Goal: Task Accomplishment & Management: Manage account settings

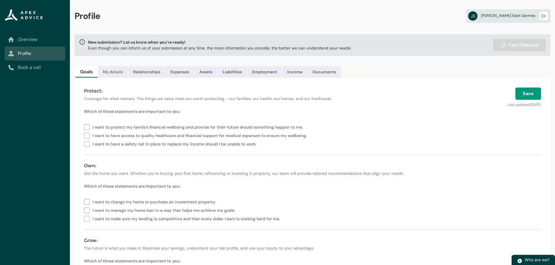
click at [107, 73] on link "My details" at bounding box center [113, 72] width 30 height 12
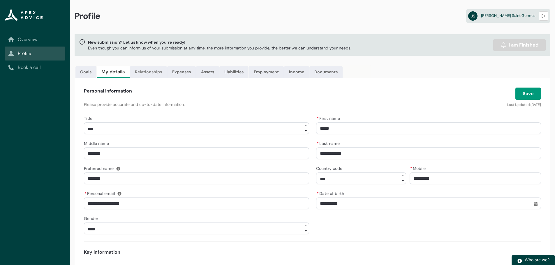
click at [158, 74] on link "Relationships" at bounding box center [148, 72] width 37 height 12
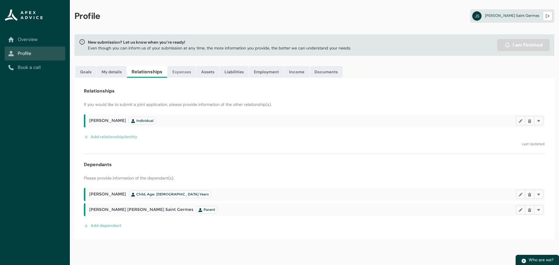
click at [181, 71] on link "Expenses" at bounding box center [181, 72] width 29 height 12
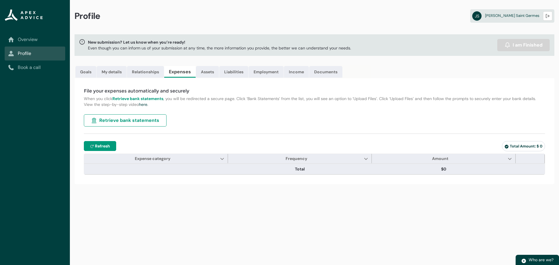
click at [106, 145] on span "Refresh" at bounding box center [102, 146] width 15 height 6
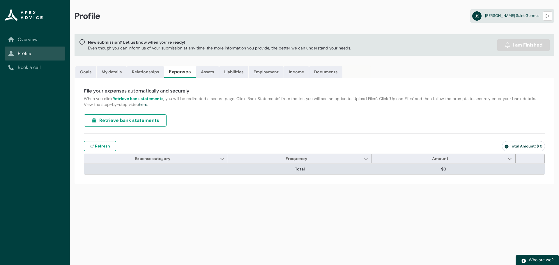
click at [244, 172] on span "Total" at bounding box center [299, 169] width 139 height 6
click at [196, 168] on th at bounding box center [156, 169] width 144 height 10
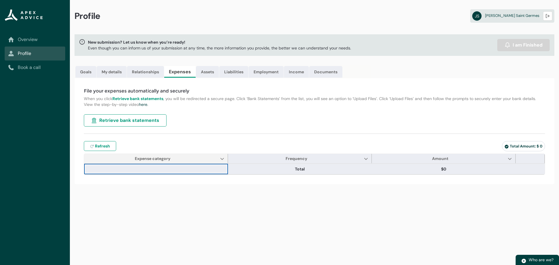
click at [206, 158] on span "Expense category Show Expense category column actions" at bounding box center [156, 158] width 144 height 9
click at [220, 158] on span "Expense category Show Expense category column actions" at bounding box center [156, 158] width 144 height 9
click at [223, 116] on div "File your expenses automatically and securely When you click Retrieve bank stat…" at bounding box center [315, 131] width 480 height 106
click at [210, 73] on link "Assets" at bounding box center [207, 72] width 23 height 12
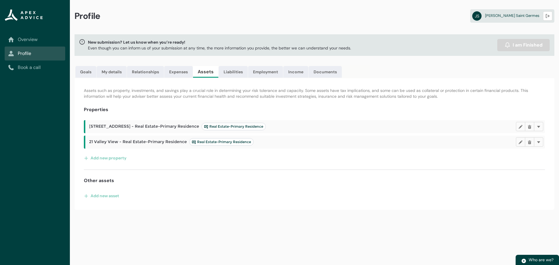
click at [241, 126] on span "Real Estate-Primary Residence" at bounding box center [233, 126] width 59 height 5
click at [521, 126] on lightning-primitive-icon "button" at bounding box center [521, 127] width 4 height 4
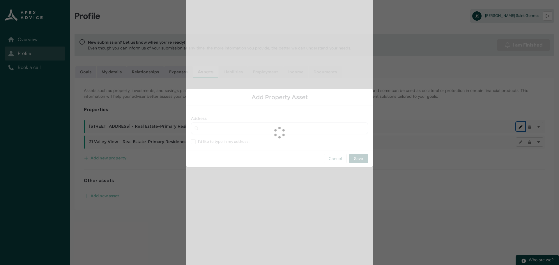
type input "**********"
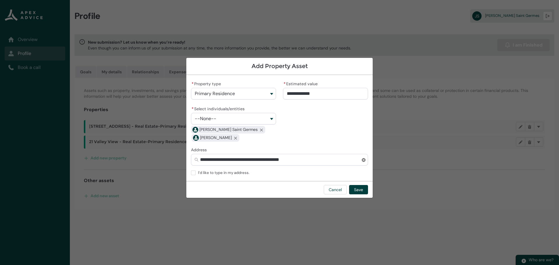
click at [431, 98] on section "**********" at bounding box center [279, 132] width 559 height 265
click at [337, 188] on button "Cancel" at bounding box center [335, 189] width 23 height 9
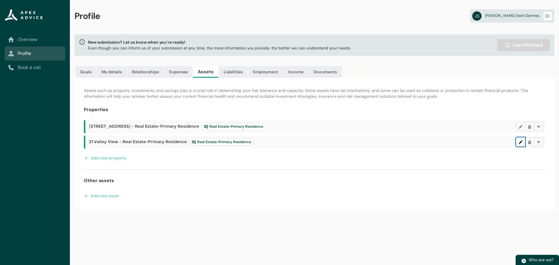
click at [519, 143] on lightning-primitive-icon "button" at bounding box center [521, 142] width 4 height 4
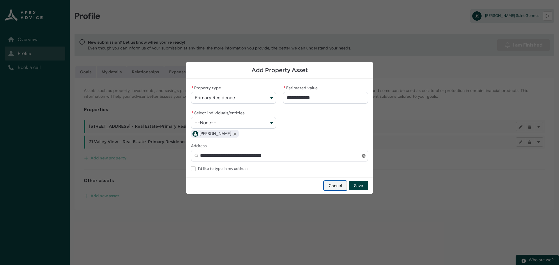
click at [336, 184] on button "Cancel" at bounding box center [335, 185] width 23 height 9
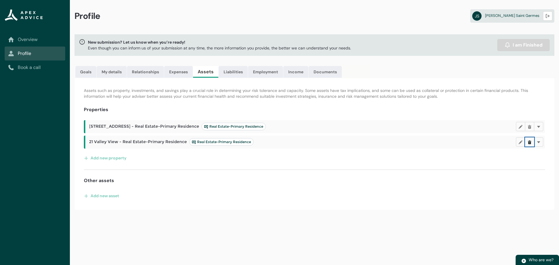
click at [531, 142] on lightning-primitive-icon "button" at bounding box center [530, 142] width 4 height 4
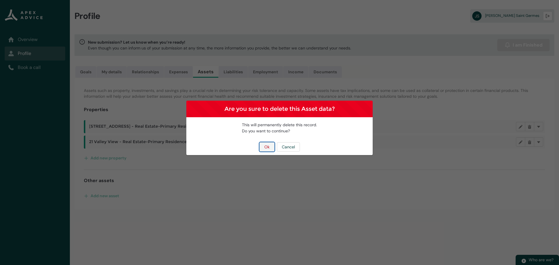
click at [269, 150] on button "Ok" at bounding box center [267, 146] width 15 height 9
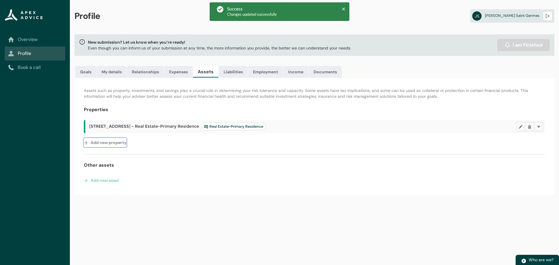
click at [107, 144] on button "Add new property" at bounding box center [105, 142] width 43 height 9
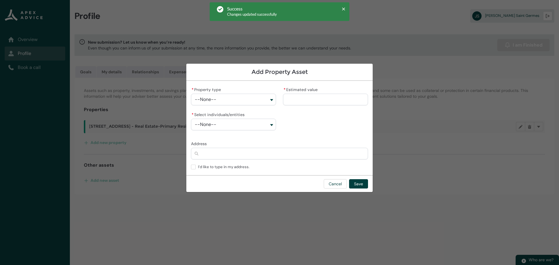
click at [209, 103] on button "--None--" at bounding box center [233, 100] width 85 height 12
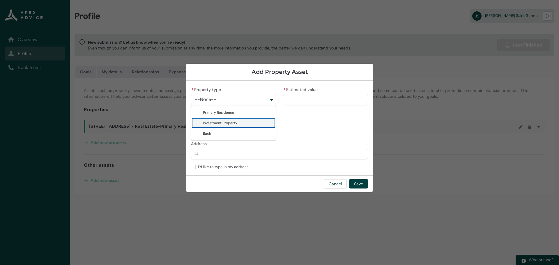
click at [210, 120] on span "Investment Property" at bounding box center [237, 123] width 69 height 6
type lightning-combobox "Real Estate-Investment Property"
click at [300, 95] on input "* Estimated value" at bounding box center [325, 100] width 85 height 12
type lightning-primitive-input-simple "6"
type input "*"
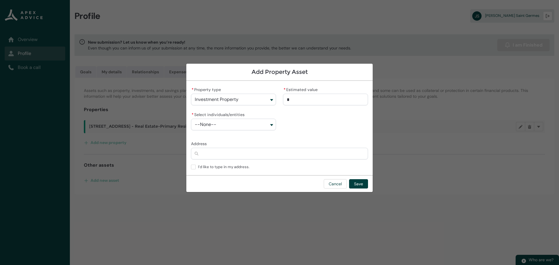
type lightning-primitive-input-simple "67"
type input "**"
type lightning-primitive-input-simple "670"
type input "***"
type lightning-primitive-input-simple "6700"
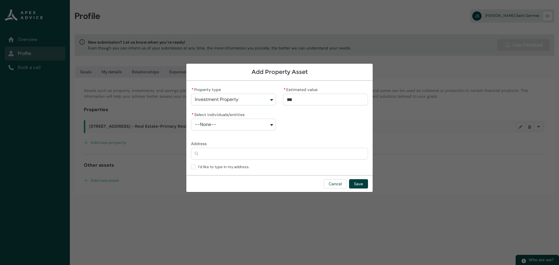
type input "****"
type lightning-primitive-input-simple "67000"
type input "*****"
type lightning-primitive-input-simple "670000"
type input "**********"
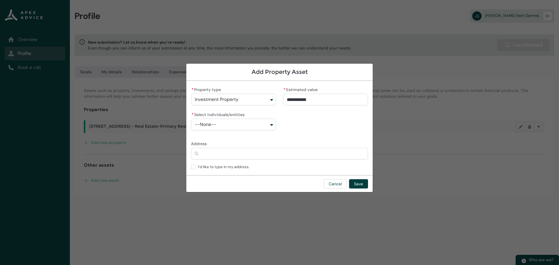
click at [275, 119] on button "--None--" at bounding box center [233, 125] width 85 height 12
click at [262, 135] on span "[PERSON_NAME]" at bounding box center [237, 138] width 69 height 6
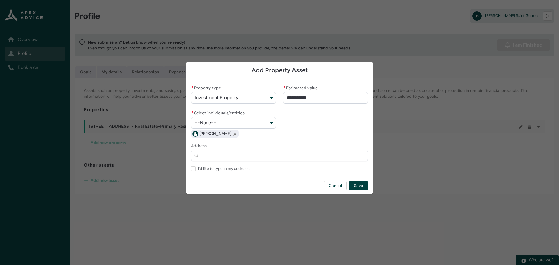
click at [271, 126] on button "--None--" at bounding box center [233, 123] width 85 height 12
click at [252, 148] on span "[PERSON_NAME] Saint Germes" at bounding box center [237, 146] width 69 height 6
type lightning-combobox "0017F00001fBN2jQAG"
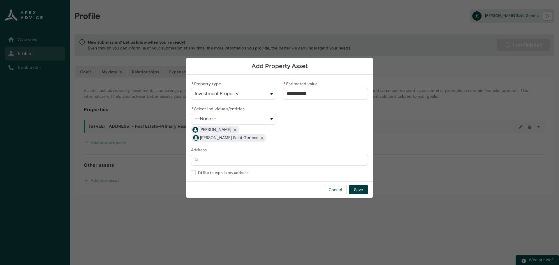
click at [247, 162] on input "Address" at bounding box center [279, 160] width 177 height 12
type lightning-primitive-input-simple "1"
type input "*"
type lightning-primitive-input-simple "17"
type input "**"
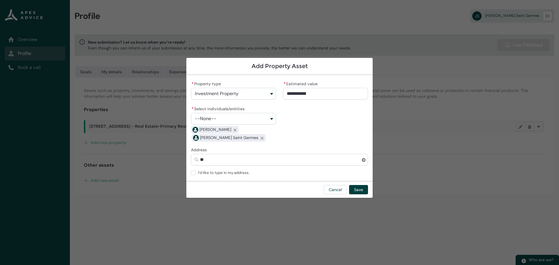
type lightning-primitive-input-simple "17c"
type input "***"
type lightning-primitive-input-simple "17c"
type input "***"
type lightning-primitive-input-simple "17c b"
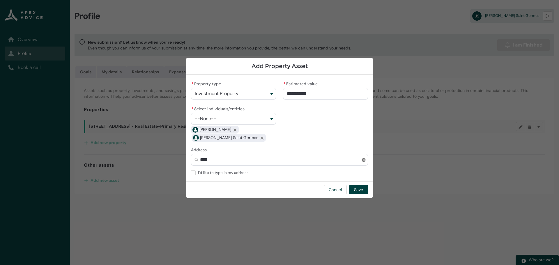
type input "*****"
type lightning-primitive-input-simple "17c be"
type input "******"
type lightning-primitive-input-simple "17c bel"
type input "*******"
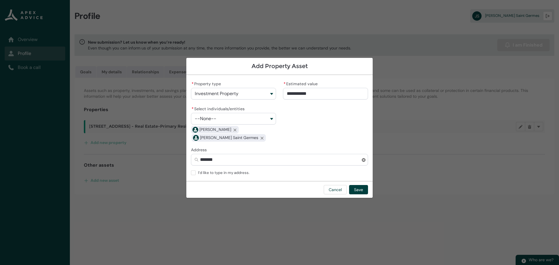
type lightning-primitive-input-simple "17c belr"
type input "********"
type lightning-primitive-input-simple "17c belra"
type input "*********"
type lightning-primitive-input-simple "17c belray"
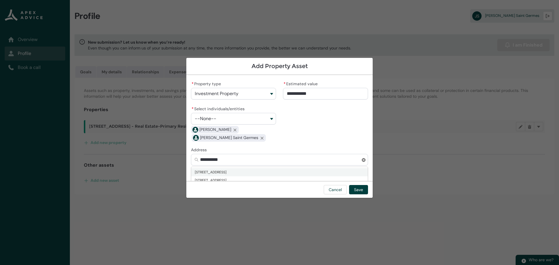
click at [227, 170] on span "[STREET_ADDRESS]" at bounding box center [211, 173] width 32 height 6
type input "**********"
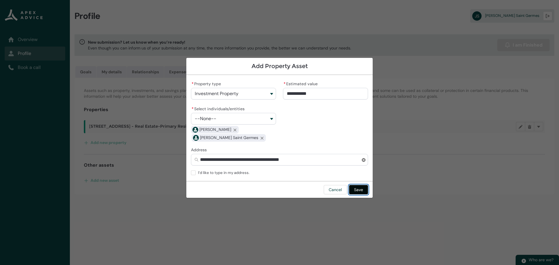
click at [364, 190] on button "Save" at bounding box center [358, 189] width 19 height 9
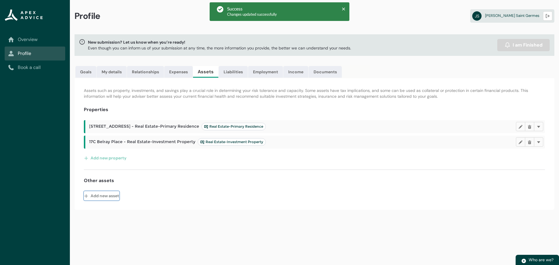
click at [116, 197] on button "Add new asset" at bounding box center [102, 195] width 36 height 9
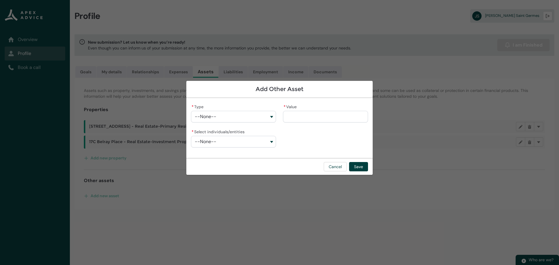
click at [254, 116] on button "--None--" at bounding box center [233, 117] width 85 height 12
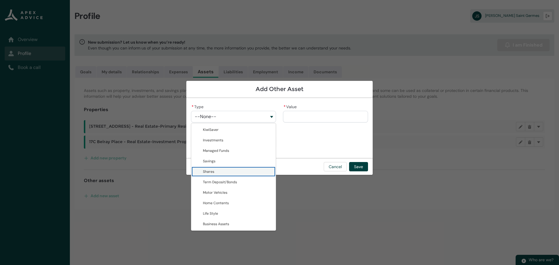
click at [251, 171] on span "Shares" at bounding box center [237, 172] width 69 height 6
type lightning-combobox "Shares"
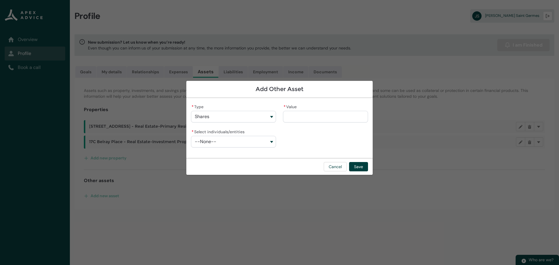
click at [267, 139] on button "--None--" at bounding box center [233, 142] width 85 height 12
click at [237, 163] on span "[PERSON_NAME] Saint Germes" at bounding box center [228, 165] width 51 height 5
type lightning-combobox "0017F00001fBN2jQAG"
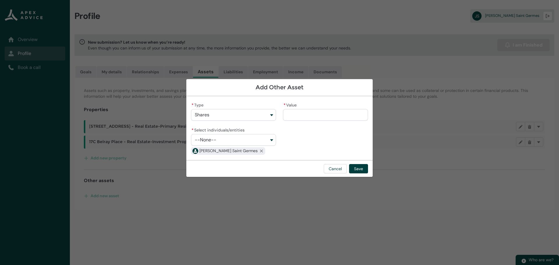
click at [266, 142] on button "--None--" at bounding box center [233, 140] width 85 height 12
click at [229, 154] on span "[PERSON_NAME]" at bounding box center [237, 153] width 69 height 6
type lightning-combobox "0017F00000s9xdlQAA"
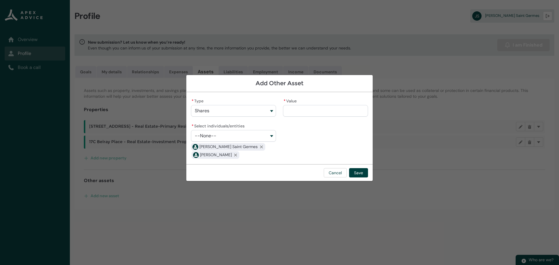
click at [304, 108] on input "* Value" at bounding box center [325, 111] width 85 height 12
type lightning-primitive-input-simple "2"
type input "*"
type lightning-primitive-input-simple "20"
type input "**"
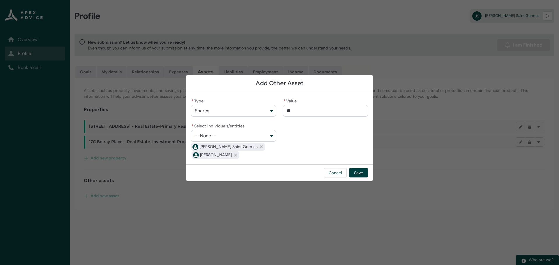
type lightning-primitive-input-simple "200"
type input "***"
type lightning-primitive-input-simple "2000"
type input "****"
type lightning-primitive-input-simple "20000"
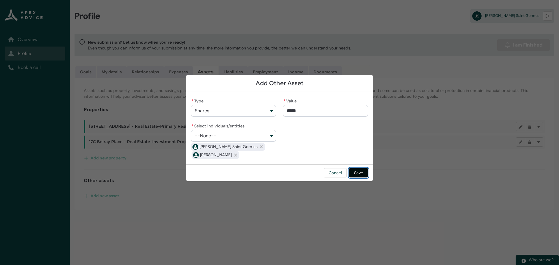
type input "**********"
click at [360, 170] on button "Save" at bounding box center [358, 172] width 19 height 9
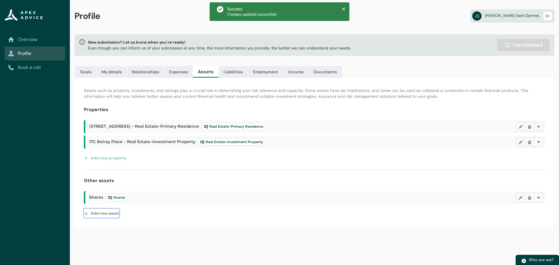
click at [107, 216] on button "Add new asset" at bounding box center [102, 213] width 36 height 9
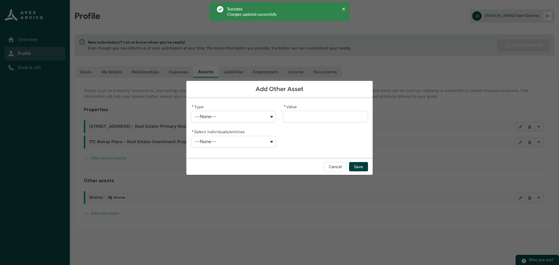
click at [237, 117] on button "--None--" at bounding box center [233, 117] width 85 height 12
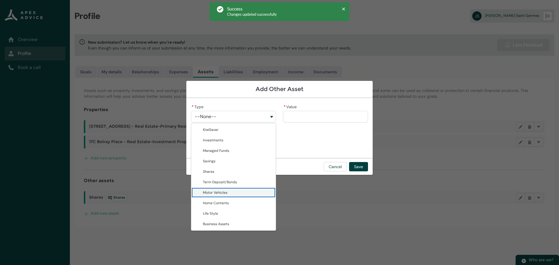
click at [245, 195] on span "Motor Vehicles" at bounding box center [237, 193] width 69 height 6
type lightning-combobox "Motor Vehicles"
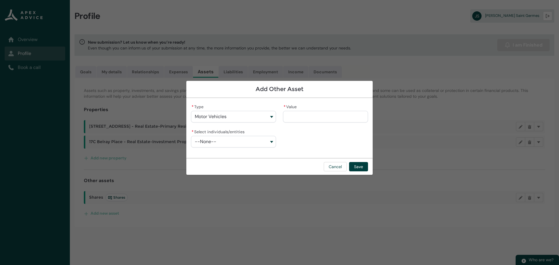
click at [302, 117] on input "* Value" at bounding box center [325, 117] width 85 height 12
type lightning-primitive-input-simple "2"
type input "*"
type lightning-primitive-input-simple "20"
type input "**"
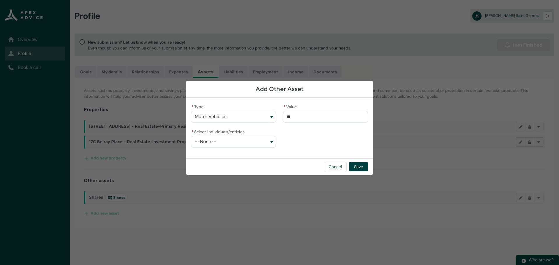
type lightning-primitive-input-simple "200"
type input "***"
type lightning-primitive-input-simple "2000"
type input "****"
type lightning-primitive-input-simple "20000"
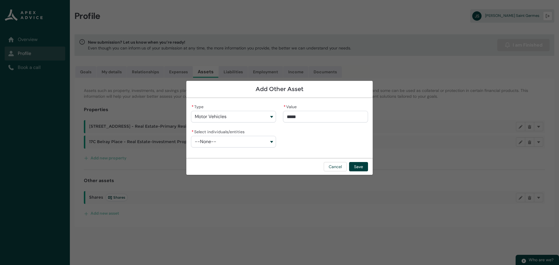
type input "**********"
click at [265, 139] on button "--None--" at bounding box center [233, 142] width 85 height 12
click at [248, 162] on lightning-base-combobox-item "[PERSON_NAME] Saint Germes" at bounding box center [233, 165] width 84 height 10
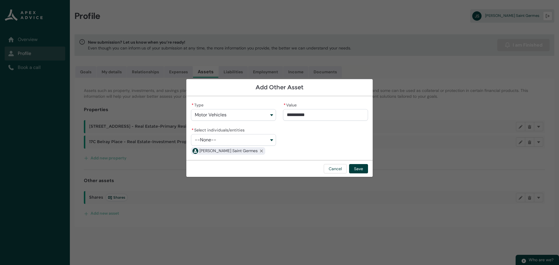
click at [264, 141] on button "--None--" at bounding box center [233, 140] width 85 height 12
click at [253, 154] on span "[PERSON_NAME]" at bounding box center [237, 153] width 69 height 6
type lightning-combobox "0017F00000s9xdlQAA"
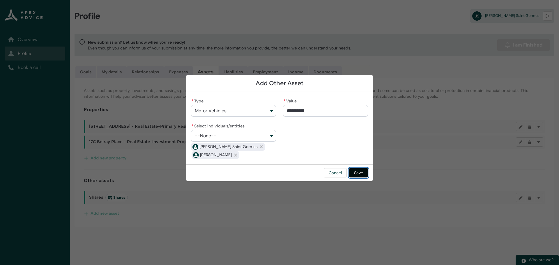
click at [364, 173] on button "Save" at bounding box center [358, 172] width 19 height 9
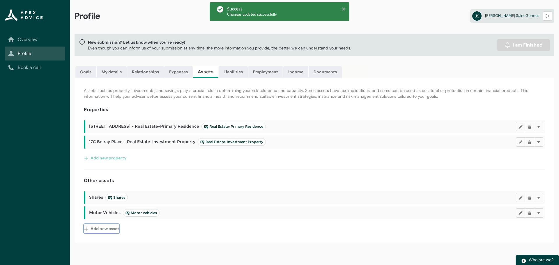
click at [117, 230] on button "Add new asset" at bounding box center [102, 228] width 36 height 9
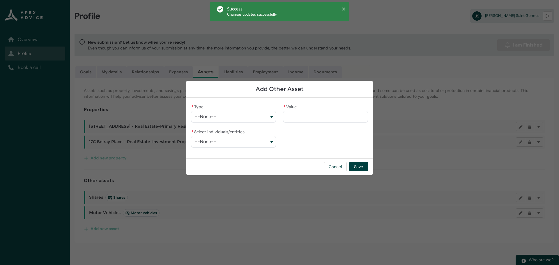
click at [259, 114] on button "--None--" at bounding box center [233, 117] width 85 height 12
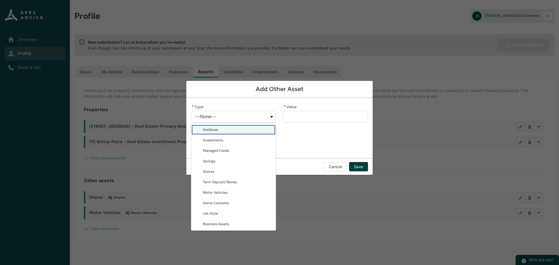
click at [244, 128] on span "KiwiSaver" at bounding box center [237, 130] width 69 height 6
type lightning-combobox "KiwiSaver"
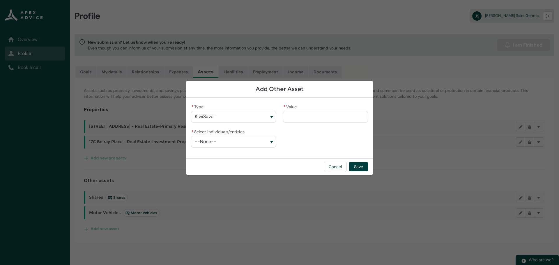
click at [304, 117] on input "* Value" at bounding box center [325, 117] width 85 height 12
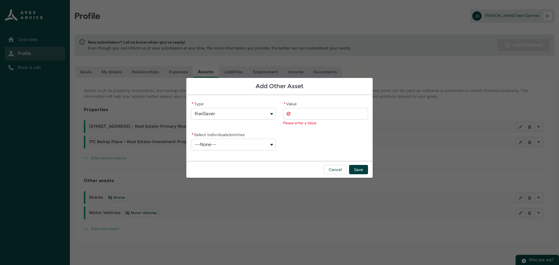
click at [315, 115] on input "* Value" at bounding box center [325, 114] width 85 height 12
click at [301, 112] on input "* Value" at bounding box center [325, 114] width 85 height 12
type lightning-primitive-input-simple "1"
type input "*"
type lightning-primitive-input-simple "17"
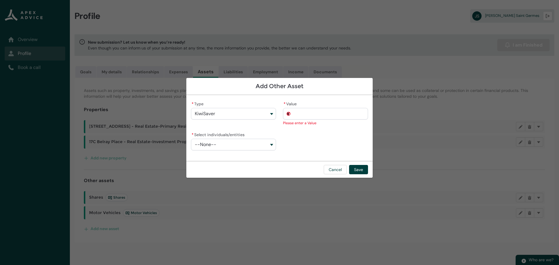
type input "**"
type lightning-primitive-input-simple "170"
type input "***"
type lightning-primitive-input-simple "1700"
type input "****"
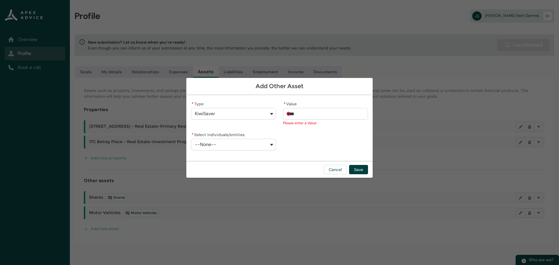
type lightning-primitive-input-simple "17000"
type input "*****"
type lightning-primitive-input-simple "170000"
type input "**********"
click at [263, 147] on button "--None--" at bounding box center [233, 145] width 85 height 12
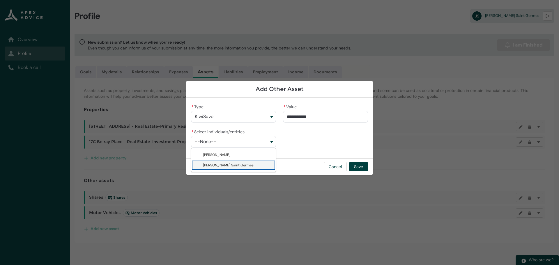
click at [223, 165] on span "[PERSON_NAME] Saint Germes" at bounding box center [228, 165] width 51 height 5
type lightning-combobox "0017F00001fBN2jQAG"
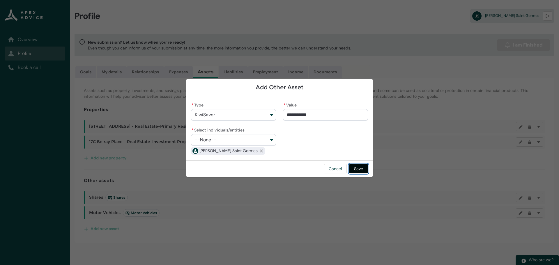
click at [359, 170] on button "Save" at bounding box center [358, 168] width 19 height 9
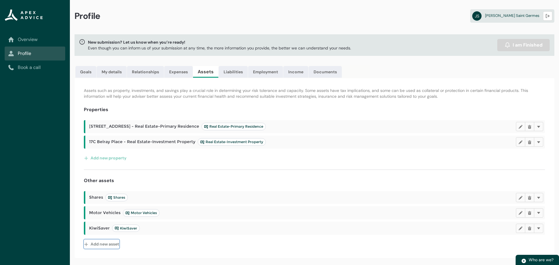
click at [95, 245] on button "Add new asset" at bounding box center [102, 244] width 36 height 9
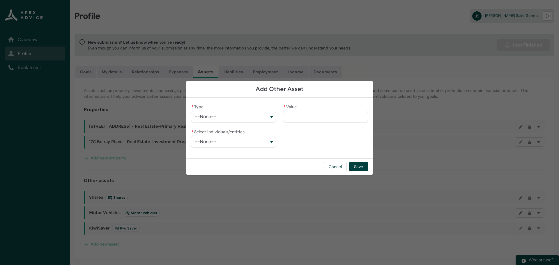
click at [246, 119] on button "--None--" at bounding box center [233, 117] width 85 height 12
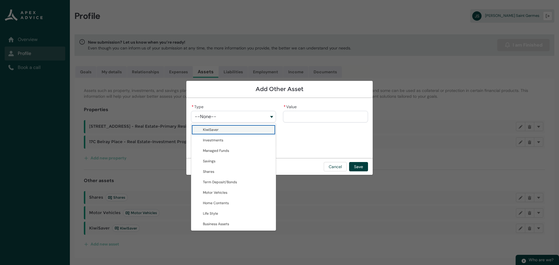
click at [224, 131] on span "KiwiSaver" at bounding box center [237, 130] width 69 height 6
type lightning-combobox "KiwiSaver"
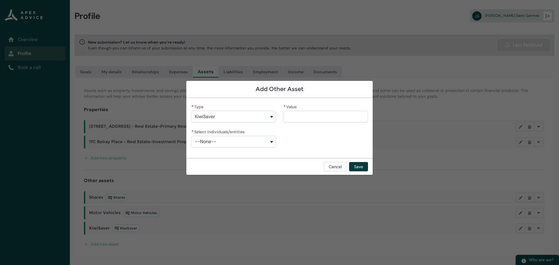
click at [310, 116] on input "* Value" at bounding box center [325, 117] width 85 height 12
type lightning-primitive-input-simple "7"
type input "*"
type lightning-primitive-input-simple "70"
type input "**"
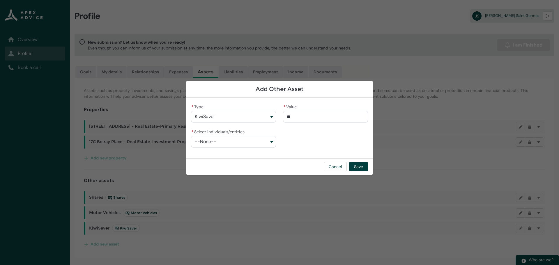
type lightning-primitive-input-simple "700"
type input "***"
type lightning-primitive-input-simple "7000"
type input "****"
type lightning-primitive-input-simple "70000"
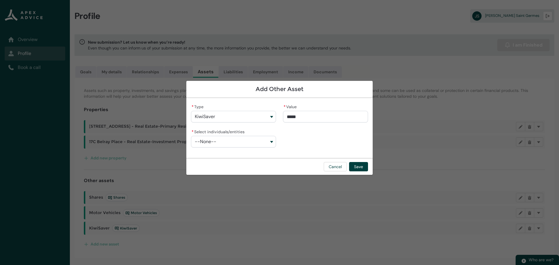
type input "**********"
click at [260, 144] on button "--None--" at bounding box center [233, 142] width 85 height 12
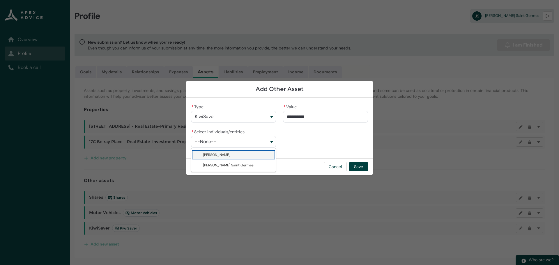
click at [227, 154] on span "[PERSON_NAME]" at bounding box center [216, 155] width 27 height 5
type lightning-combobox "0017F00000s9xdlQAA"
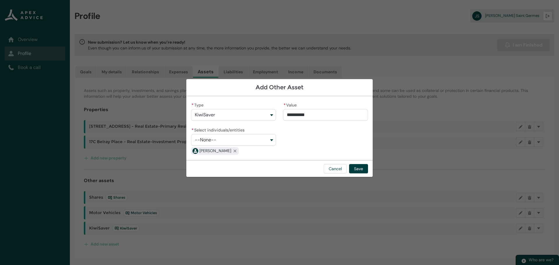
type input "*****"
click at [290, 114] on input "*****" at bounding box center [325, 115] width 85 height 12
click at [289, 114] on input "*****" at bounding box center [325, 115] width 85 height 12
click at [287, 114] on input "*****" at bounding box center [325, 115] width 85 height 12
type lightning-primitive-input-simple "60000"
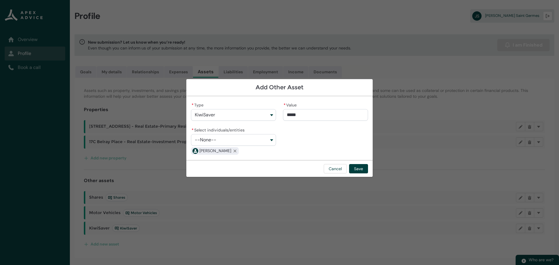
click at [314, 113] on input "*****" at bounding box center [325, 115] width 85 height 12
type input "**********"
click at [359, 170] on button "Save" at bounding box center [358, 168] width 19 height 9
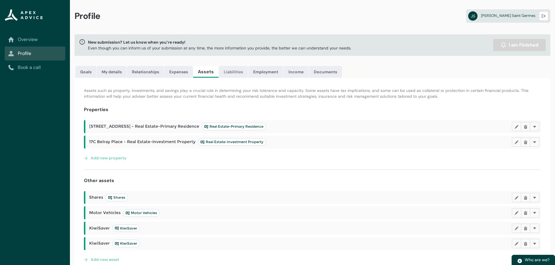
click at [232, 71] on link "Liabilities" at bounding box center [233, 72] width 29 height 12
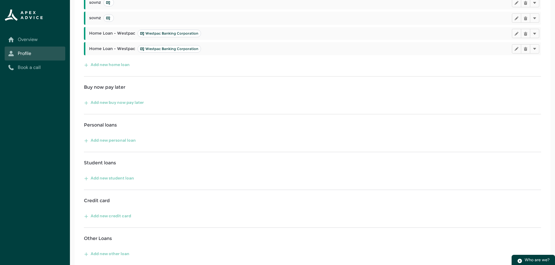
scroll to position [127, 0]
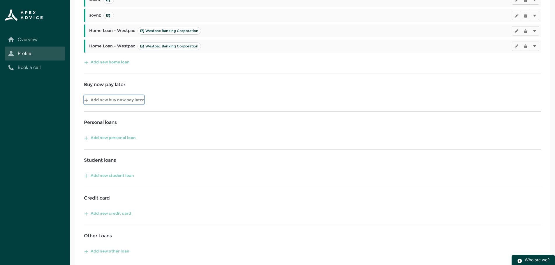
click at [137, 100] on button "Add new buy now pay later" at bounding box center [114, 99] width 60 height 9
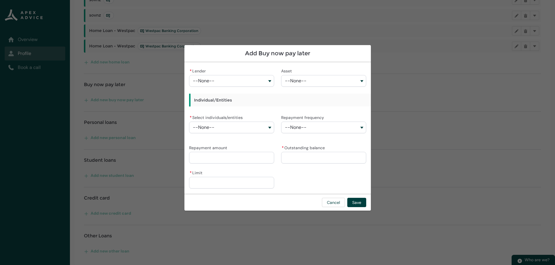
click at [224, 84] on button "--None--" at bounding box center [231, 81] width 85 height 12
click at [286, 234] on div "Add Buy now pay later * Lender --None-- Westpac Banking Corporation Generate AA…" at bounding box center [277, 132] width 186 height 265
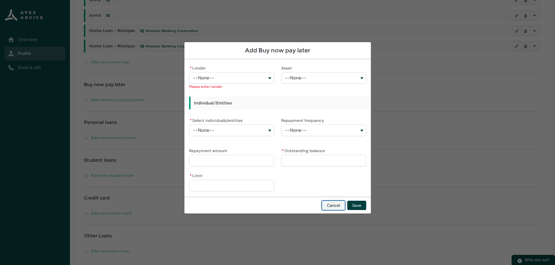
click at [331, 204] on button "Cancel" at bounding box center [333, 205] width 23 height 9
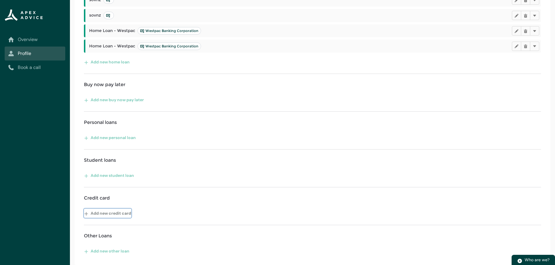
click at [123, 215] on button "Add new credit card" at bounding box center [107, 213] width 47 height 9
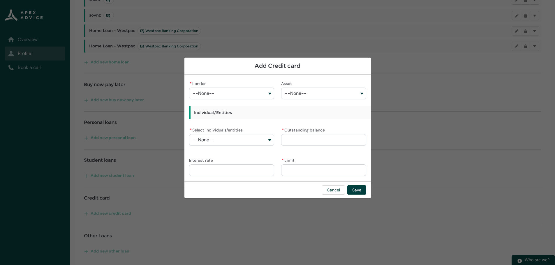
click at [256, 97] on button "--None--" at bounding box center [231, 94] width 85 height 12
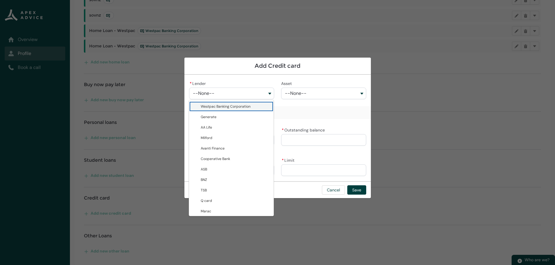
click at [255, 106] on span "Westpac Banking Corporation" at bounding box center [235, 107] width 69 height 6
type lightning-combobox "0017F00000tNx2cQAC"
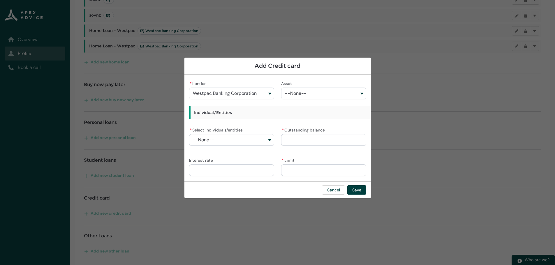
click at [314, 91] on button "--None--" at bounding box center [323, 94] width 85 height 12
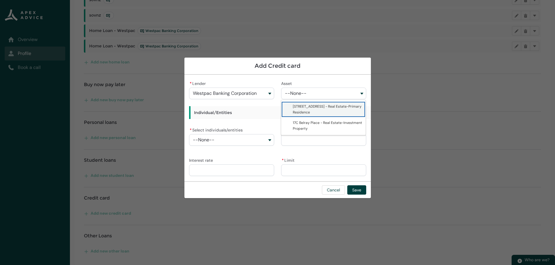
click at [311, 109] on span "[STREET_ADDRESS] - Real Estate-Primary Residence" at bounding box center [327, 109] width 69 height 10
type lightning-combobox "a087F00001e6dwNQAQ"
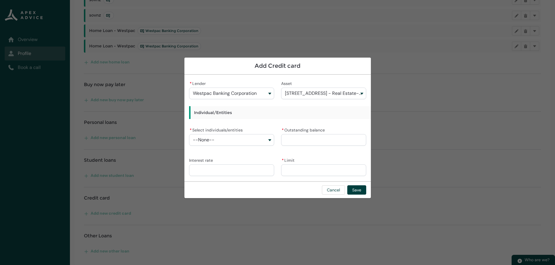
click at [223, 114] on h3 "Individual/Entities" at bounding box center [341, 112] width 305 height 13
click at [206, 114] on h3 "Individual/Entities" at bounding box center [341, 112] width 305 height 13
click at [233, 112] on h3 "Individual/Entities" at bounding box center [341, 112] width 305 height 13
click at [222, 140] on button "--None--" at bounding box center [231, 140] width 85 height 12
click at [216, 161] on span "[PERSON_NAME] Saint Germes" at bounding box center [226, 163] width 51 height 5
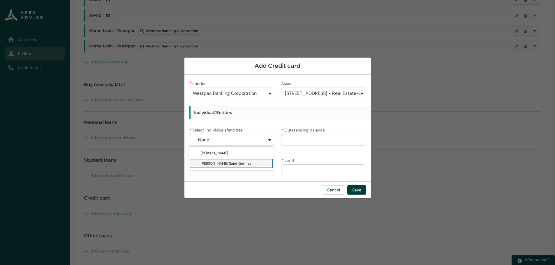
type lightning-combobox "0017F00001fBN2jQAG"
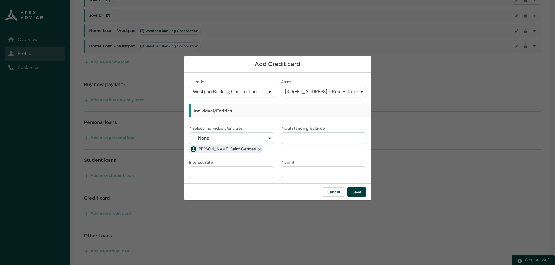
click at [304, 138] on input "* Outstanding balance" at bounding box center [323, 139] width 85 height 12
click at [334, 193] on button "Cancel" at bounding box center [333, 192] width 23 height 9
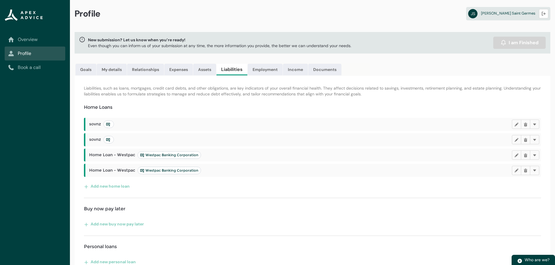
scroll to position [0, 0]
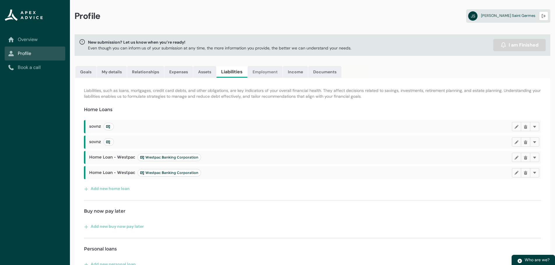
click at [267, 70] on link "Employment" at bounding box center [265, 72] width 35 height 12
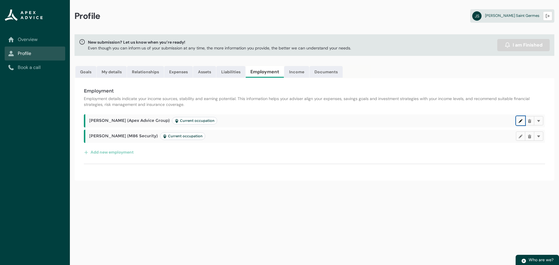
click at [521, 121] on lightning-primitive-icon "button" at bounding box center [521, 121] width 4 height 4
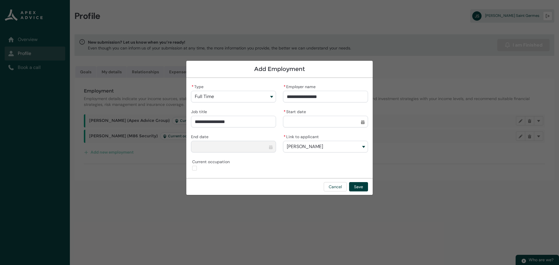
click at [230, 94] on button "Full Time" at bounding box center [233, 97] width 85 height 12
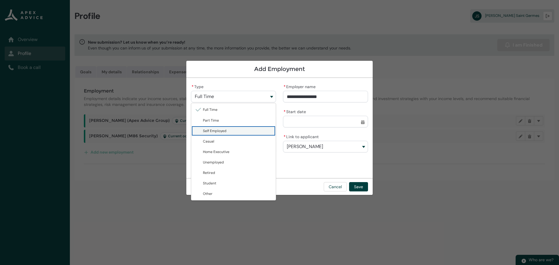
click at [230, 128] on span "Self Employed" at bounding box center [237, 131] width 69 height 6
type lightning-combobox "Self Employed"
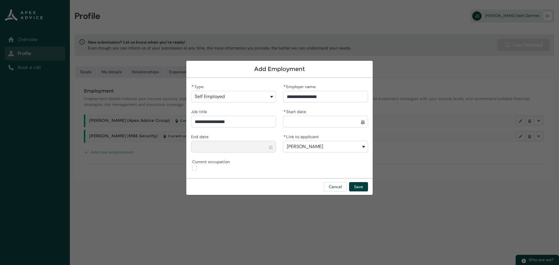
click at [235, 99] on button "Self Employed" at bounding box center [233, 97] width 85 height 12
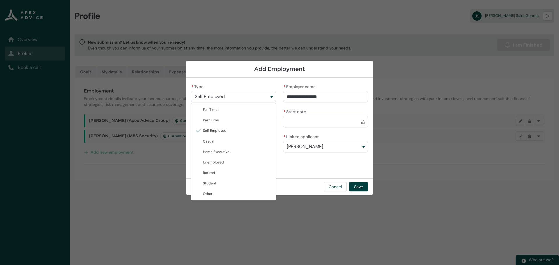
click at [230, 98] on button "Self Employed" at bounding box center [233, 97] width 85 height 12
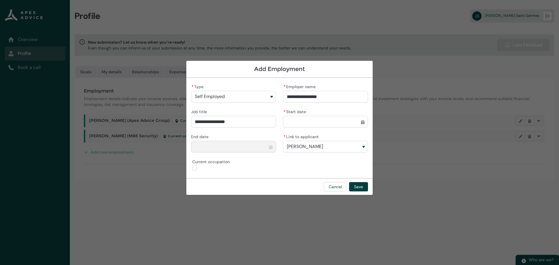
drag, startPoint x: 339, startPoint y: 97, endPoint x: 276, endPoint y: 97, distance: 62.9
click at [276, 97] on div "**********" at bounding box center [279, 128] width 177 height 91
type lightning-primitive-input-simple "S"
type input "*"
type lightning-primitive-input-simple "Se"
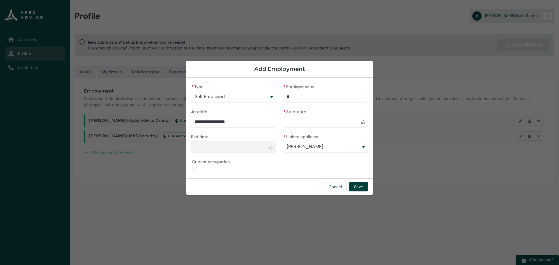
type input "**"
type lightning-primitive-input-simple "Sel"
type input "***"
type lightning-primitive-input-simple "Self"
type input "****"
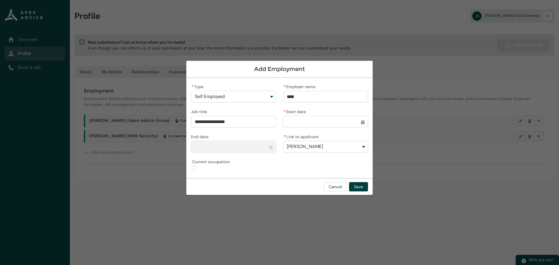
type lightning-primitive-input-simple "Self"
type input "****"
type lightning-primitive-input-simple "Self e"
type input "******"
type lightning-primitive-input-simple "Self em"
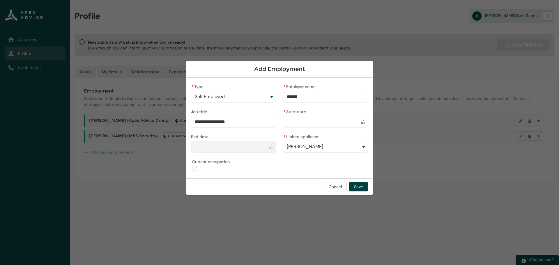
type input "*******"
type lightning-primitive-input-simple "Self emp"
type input "********"
type lightning-primitive-input-simple "Self empl"
type input "*********"
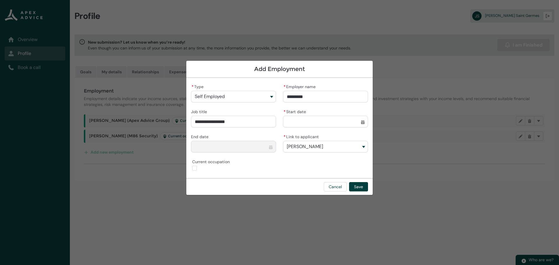
type lightning-primitive-input-simple "Self emplo"
type input "**********"
type lightning-primitive-input-simple "Self employ"
type input "**********"
type lightning-primitive-input-simple "Self employe"
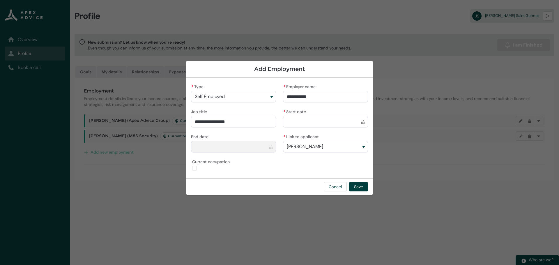
type input "**********"
type lightning-primitive-input-simple "Self employed"
type input "**********"
type lightning-primitive-input-simple "Marketing"
type input "*********"
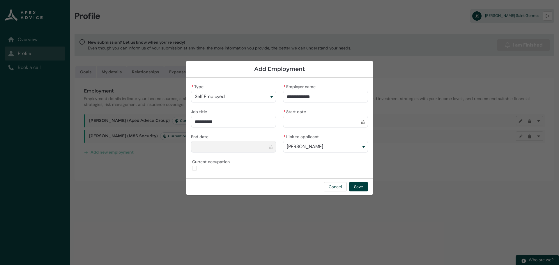
type lightning-primitive-input-simple "Marketing S"
type input "**********"
type lightning-primitive-input-simple "Marketing Sp"
type input "**********"
type lightning-primitive-input-simple "Marketing Spe"
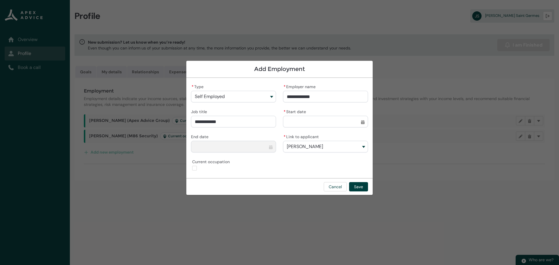
type input "**********"
type lightning-primitive-input-simple "Marketing Spec"
type input "**********"
type lightning-primitive-input-simple "Marketing Speci"
type input "**********"
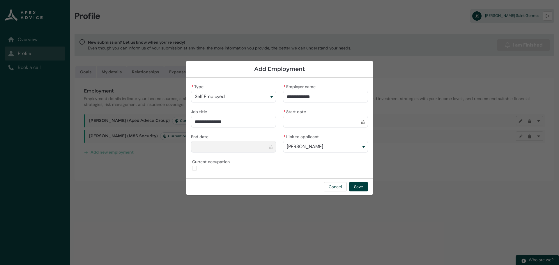
type lightning-primitive-input-simple "Marketing Specia"
type input "**********"
type lightning-primitive-input-simple "Marketing Special"
type input "**********"
type lightning-primitive-input-simple "Marketing Speciali"
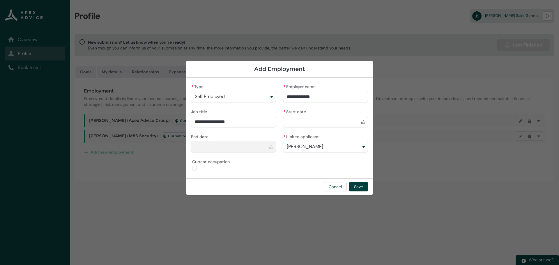
type input "**********"
type lightning-primitive-input-simple "Marketing Specialis"
type input "**********"
type lightning-primitive-input-simple "Marketing Specialist"
type input "**********"
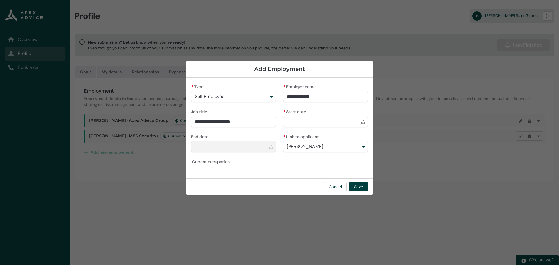
click at [305, 120] on input "* Start date" at bounding box center [325, 122] width 85 height 12
select select "****"
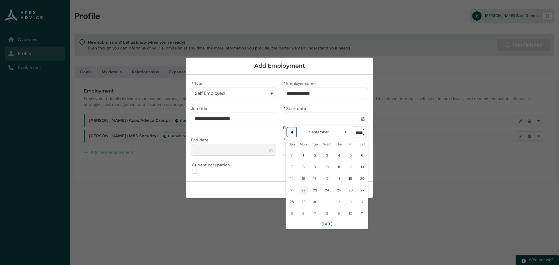
click at [292, 132] on lightning-primitive-icon "Date picker: September" at bounding box center [292, 132] width 4 height 4
click at [361, 136] on select "**** **** **** **** **** **** **** **** **** **** **** **** **** **** **** ****…" at bounding box center [359, 132] width 15 height 12
type lightning-select "2024"
click at [352, 126] on select "**** **** **** **** **** **** **** **** **** **** **** **** **** **** **** ****…" at bounding box center [359, 132] width 15 height 12
click at [341, 130] on button "Next Month" at bounding box center [345, 132] width 9 height 9
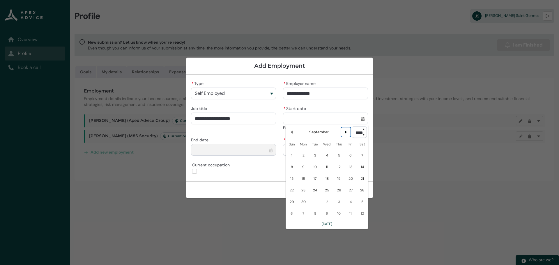
click at [341, 130] on button "Next Month" at bounding box center [345, 132] width 9 height 9
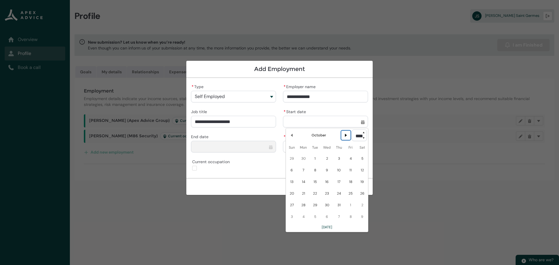
click at [344, 135] on lightning-primitive-icon "Date picker: October" at bounding box center [346, 135] width 4 height 4
click at [344, 135] on lightning-primitive-icon "Date picker: November" at bounding box center [346, 135] width 4 height 4
click at [344, 135] on lightning-primitive-icon "Date picker: December" at bounding box center [346, 135] width 4 height 4
select select "****"
click at [344, 135] on lightning-primitive-icon "Date picker: January" at bounding box center [346, 135] width 4 height 4
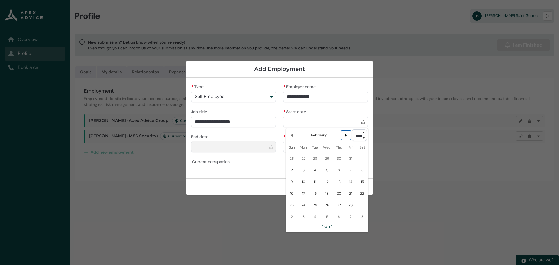
click at [344, 135] on lightning-primitive-icon "Date picker: February" at bounding box center [346, 135] width 4 height 4
click at [344, 135] on lightning-primitive-icon "Date picker: March" at bounding box center [346, 135] width 4 height 4
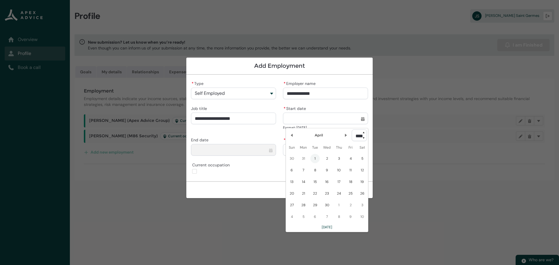
click at [315, 159] on span "1" at bounding box center [315, 158] width 9 height 9
type lightning-datepicker "[DATE]"
type lightning-input "[DATE]"
type input "*********"
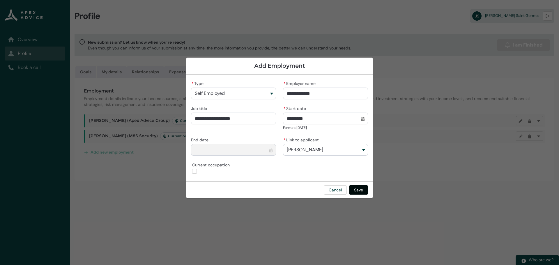
click at [358, 190] on button "Save" at bounding box center [358, 190] width 19 height 9
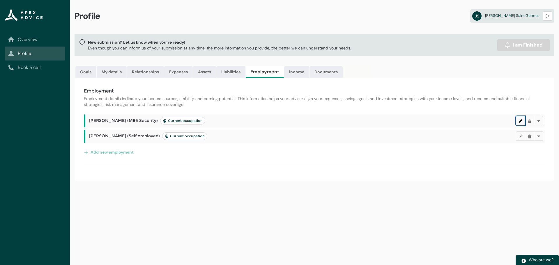
click at [516, 119] on button "Edit" at bounding box center [520, 120] width 9 height 9
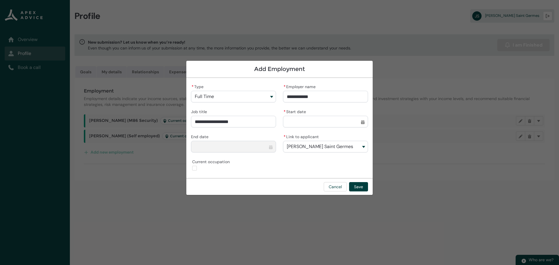
click at [344, 122] on input "* Start date" at bounding box center [325, 122] width 85 height 12
select select "****"
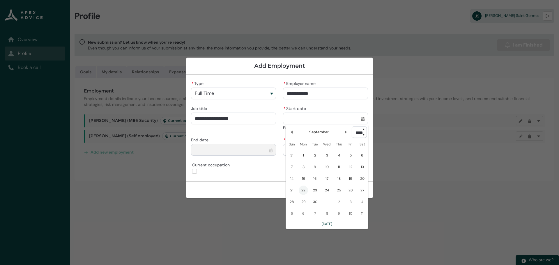
click at [360, 134] on select "**** **** **** **** **** **** **** **** **** **** **** **** **** **** **** ****…" at bounding box center [359, 132] width 15 height 12
type lightning-select "2011"
click at [352, 126] on select "**** **** **** **** **** **** **** **** **** **** **** **** **** **** **** ****…" at bounding box center [359, 132] width 15 height 12
select select "****"
click at [291, 133] on lightning-primitive-icon "Date picker: September" at bounding box center [292, 132] width 4 height 4
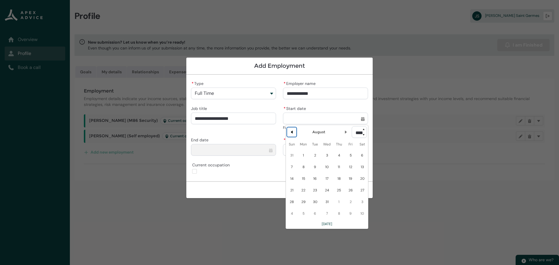
click at [291, 133] on lightning-primitive-icon "Date picker: August" at bounding box center [292, 132] width 4 height 4
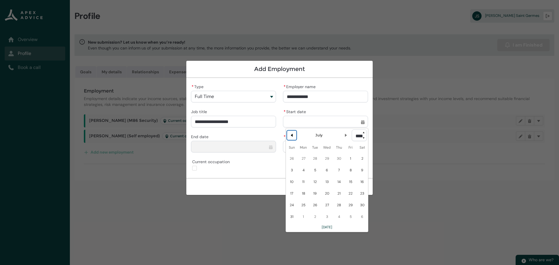
click at [291, 133] on button "Previous Month" at bounding box center [291, 135] width 9 height 9
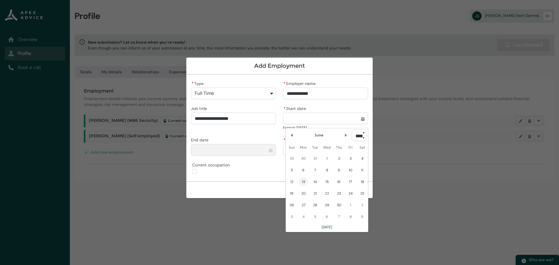
click at [303, 183] on span "13" at bounding box center [303, 181] width 9 height 9
type lightning-datepicker "[DATE]"
type lightning-input "[DATE]"
type input "**********"
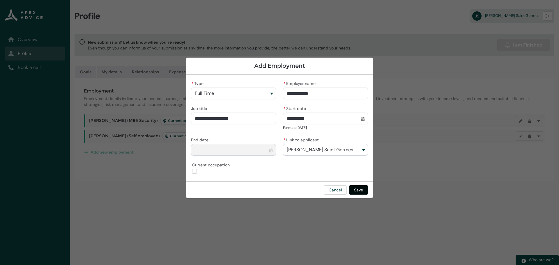
click at [358, 192] on button "Save" at bounding box center [358, 190] width 19 height 9
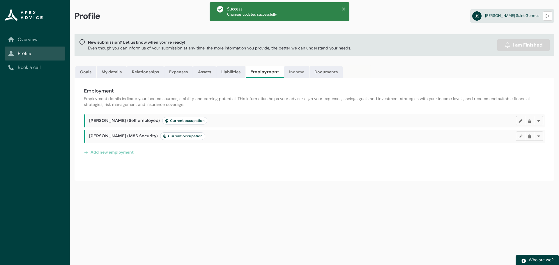
click at [294, 73] on link "Income" at bounding box center [296, 72] width 25 height 12
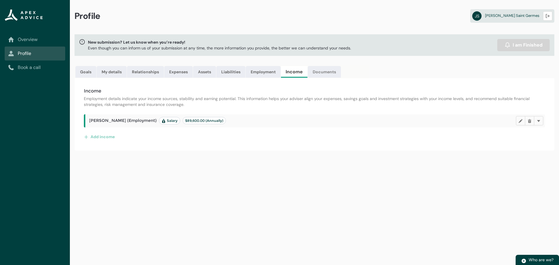
click at [324, 72] on link "Documents" at bounding box center [324, 72] width 33 height 12
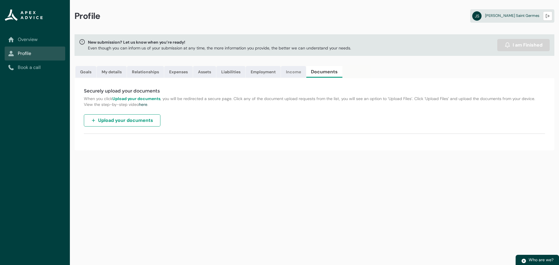
click at [292, 71] on link "Income" at bounding box center [293, 72] width 25 height 12
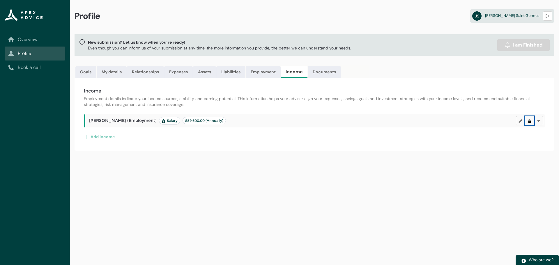
click at [528, 121] on lightning-primitive-icon "button" at bounding box center [530, 121] width 4 height 4
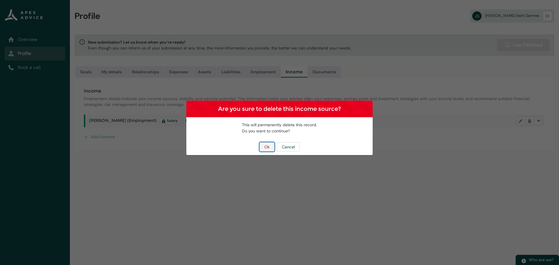
click at [264, 149] on button "Ok" at bounding box center [267, 146] width 15 height 9
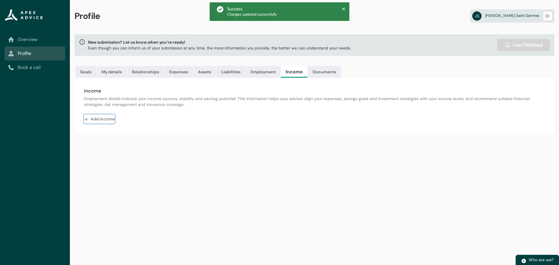
click at [105, 118] on button "Add income" at bounding box center [99, 118] width 31 height 9
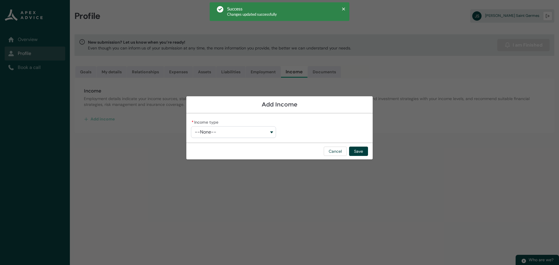
click at [217, 128] on button "--None--" at bounding box center [233, 132] width 85 height 12
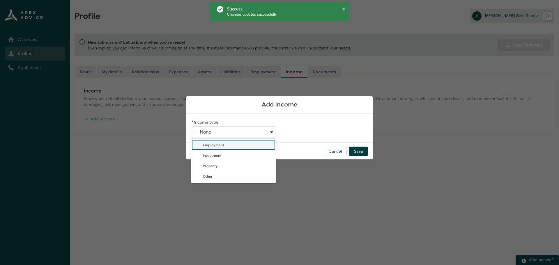
click at [217, 146] on span "Employment" at bounding box center [213, 145] width 21 height 5
type lightning-combobox "Employment"
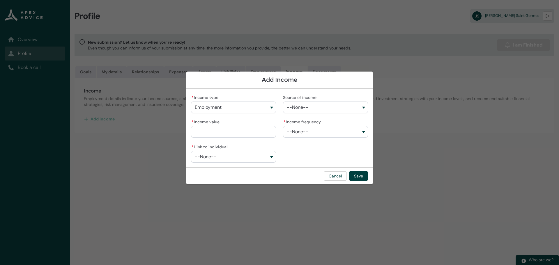
click at [300, 112] on button "--None--" at bounding box center [325, 108] width 85 height 12
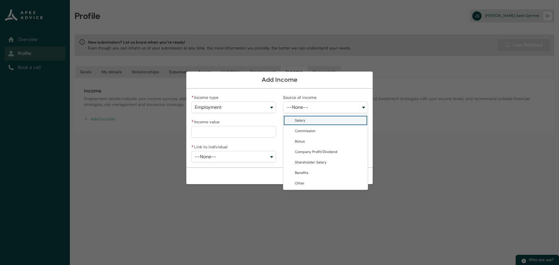
click at [302, 119] on span "Salary" at bounding box center [300, 120] width 10 height 5
type lightning-combobox "Salary"
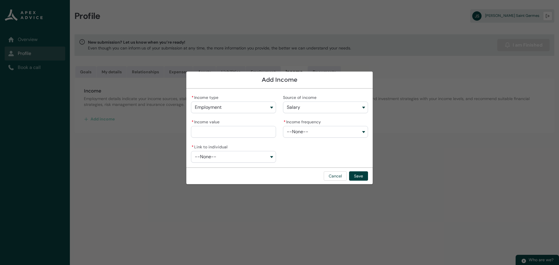
click at [243, 134] on input "* Income value" at bounding box center [233, 132] width 85 height 12
type lightning-primitive-input-simple "1"
type input "*"
type lightning-primitive-input-simple "18"
type input "**"
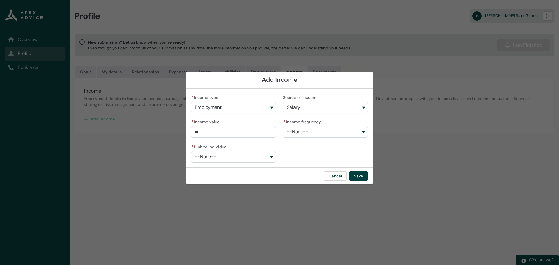
type lightning-primitive-input-simple "188"
type input "***"
type lightning-primitive-input-simple "1880"
type input "****"
type lightning-primitive-input-simple "18800"
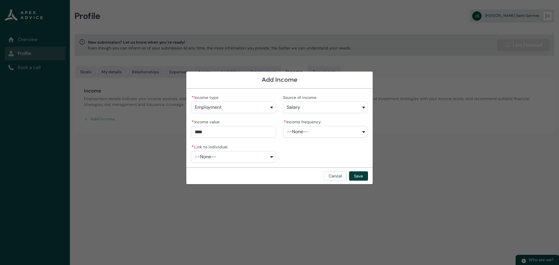
type input "*****"
type lightning-primitive-input-simple "188000"
type input "**********"
click at [311, 133] on button "--None--" at bounding box center [325, 132] width 85 height 12
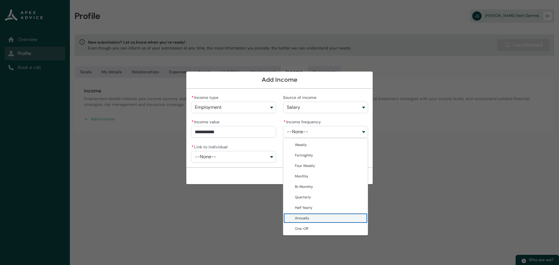
click at [310, 218] on span "Annually" at bounding box center [329, 219] width 69 height 6
type lightning-combobox "Annually"
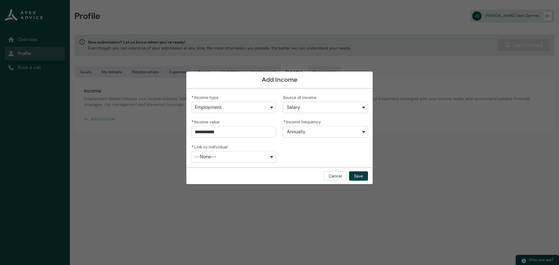
click at [263, 159] on button "--None--" at bounding box center [233, 157] width 85 height 12
click at [232, 180] on span "[PERSON_NAME] Saint Germes" at bounding box center [228, 180] width 51 height 5
type lightning-combobox "0017F00001fBN2jQAG"
click at [301, 158] on span "--None--" at bounding box center [298, 156] width 22 height 5
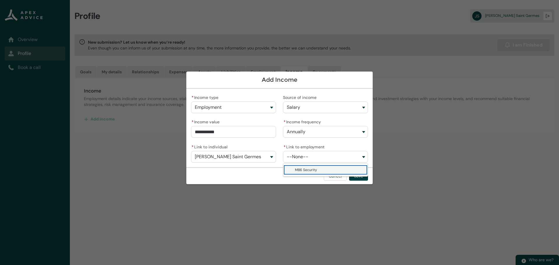
click at [301, 168] on span "M86 Security" at bounding box center [306, 170] width 22 height 5
type lightning-combobox "a0f7F00000BBniTQAT"
click at [357, 175] on button "Save" at bounding box center [358, 176] width 19 height 9
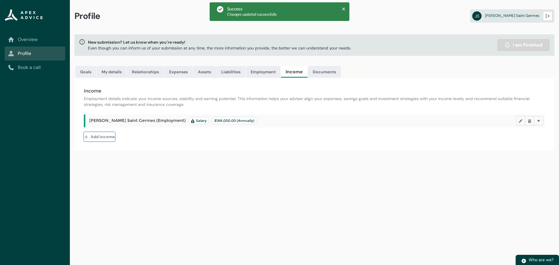
click at [103, 135] on button "Add income" at bounding box center [99, 136] width 31 height 9
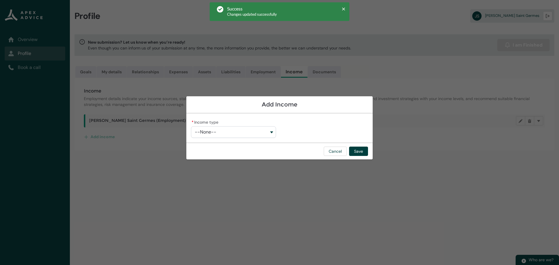
click at [218, 135] on button "--None--" at bounding box center [233, 132] width 85 height 12
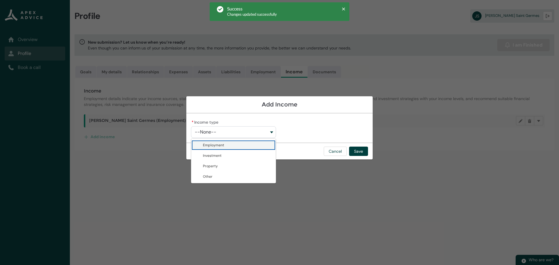
click at [213, 148] on span "Employment" at bounding box center [237, 145] width 69 height 6
type lightning-combobox "Employment"
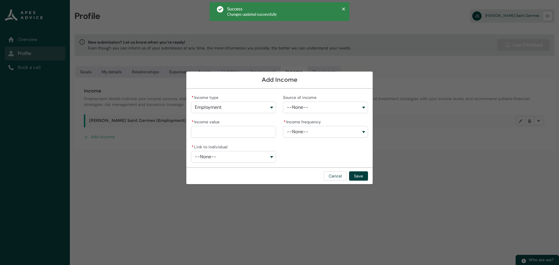
click at [303, 105] on span "--None--" at bounding box center [298, 107] width 22 height 5
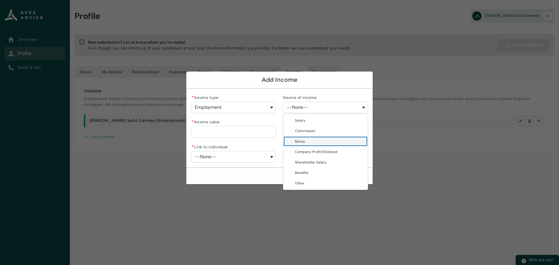
click at [309, 141] on span "Bonus" at bounding box center [329, 142] width 69 height 6
type lightning-combobox "Bonus"
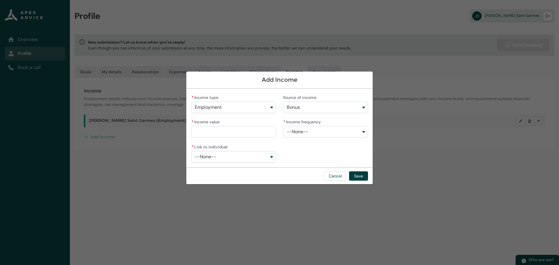
click at [304, 105] on button "Bonus" at bounding box center [325, 108] width 85 height 12
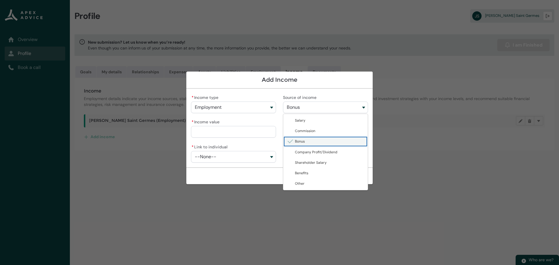
click at [304, 105] on button "Bonus" at bounding box center [325, 108] width 85 height 12
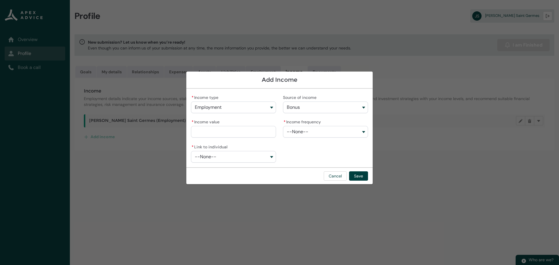
click at [257, 135] on input "* Income value" at bounding box center [233, 132] width 85 height 12
type lightning-primitive-input-simple "1"
type input "*"
type lightning-primitive-input-simple "15"
type input "**"
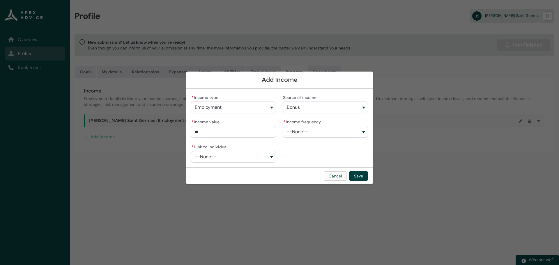
type lightning-primitive-input-simple "150"
type input "***"
type lightning-primitive-input-simple "1500"
type input "****"
type lightning-primitive-input-simple "15000"
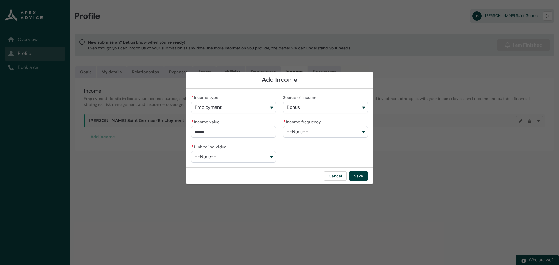
type input "**********"
click at [331, 131] on button "--None--" at bounding box center [325, 132] width 85 height 12
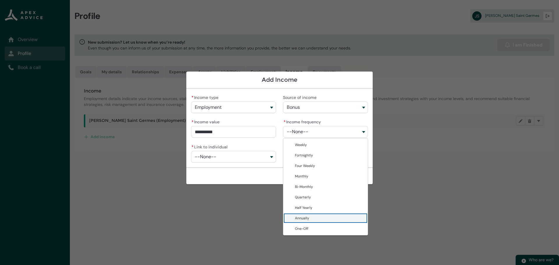
click at [318, 218] on span "Annually" at bounding box center [329, 219] width 69 height 6
type lightning-combobox "Annually"
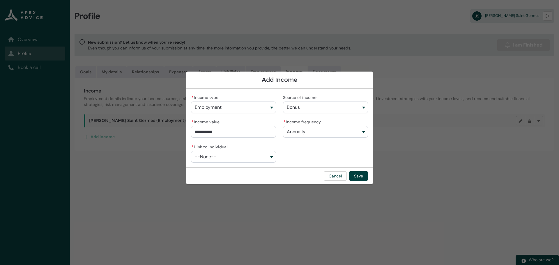
click at [262, 159] on button "--None--" at bounding box center [233, 157] width 85 height 12
click at [248, 179] on span "[PERSON_NAME] Saint Germes" at bounding box center [237, 181] width 69 height 6
type lightning-combobox "0017F00001fBN2jQAG"
click at [314, 158] on button "--None--" at bounding box center [325, 157] width 85 height 12
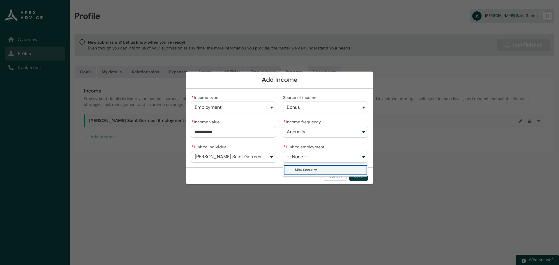
click at [313, 167] on span "M86 Security" at bounding box center [329, 170] width 69 height 6
type lightning-combobox "a0f7F00000BBniTQAT"
click at [361, 174] on button "Save" at bounding box center [358, 176] width 19 height 9
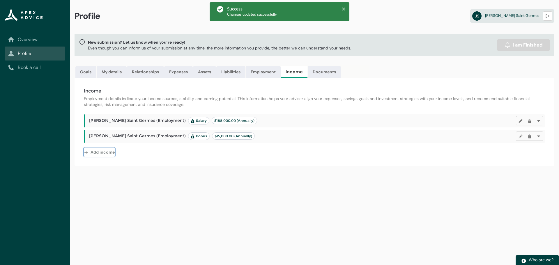
click at [103, 153] on button "Add income" at bounding box center [99, 152] width 31 height 9
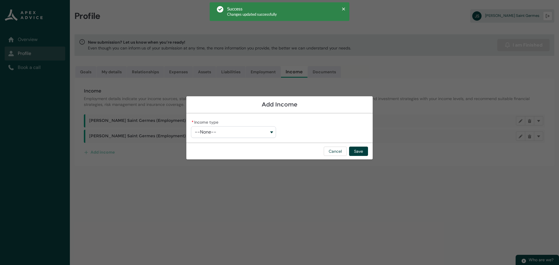
click at [220, 130] on button "--None--" at bounding box center [233, 132] width 85 height 12
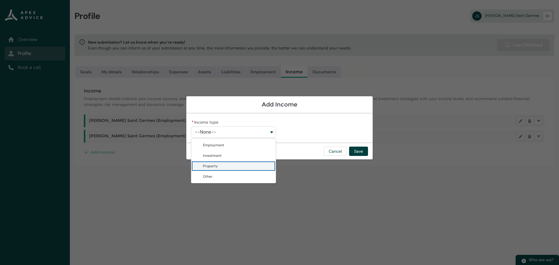
click at [218, 165] on span "Property" at bounding box center [237, 166] width 69 height 6
type lightning-combobox "Property"
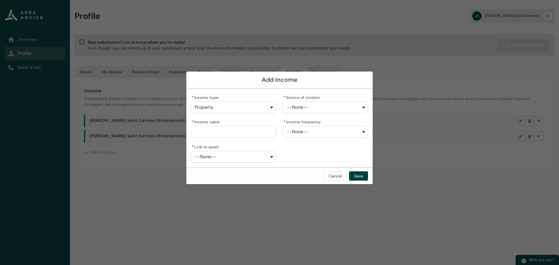
click at [303, 107] on span "--None--" at bounding box center [298, 107] width 22 height 5
click at [303, 121] on span "Rental Income" at bounding box center [307, 120] width 24 height 5
type lightning-combobox "Rental Income"
click at [251, 131] on input "* Income value" at bounding box center [233, 132] width 85 height 12
type lightning-primitive-input-simple "7"
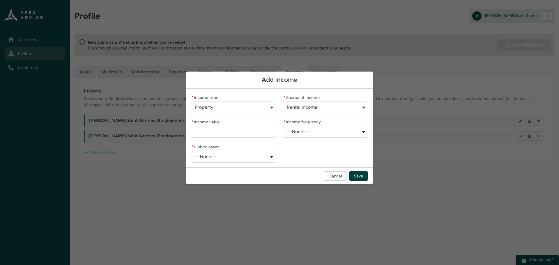
type input "*"
type lightning-primitive-input-simple "75"
type input "**"
type lightning-primitive-input-simple "750"
type input "*******"
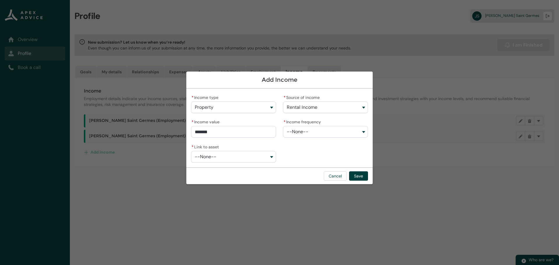
click at [286, 138] on lightning-combobox "* Income frequency --None--" at bounding box center [325, 128] width 85 height 20
click at [287, 138] on lightning-combobox "* Income frequency --None--" at bounding box center [325, 128] width 85 height 20
click at [289, 134] on span "--None--" at bounding box center [298, 131] width 22 height 5
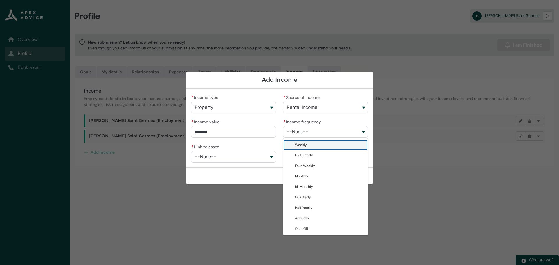
click at [291, 145] on lightning-base-combobox-item "Weekly" at bounding box center [325, 145] width 84 height 10
type lightning-combobox "Weekly"
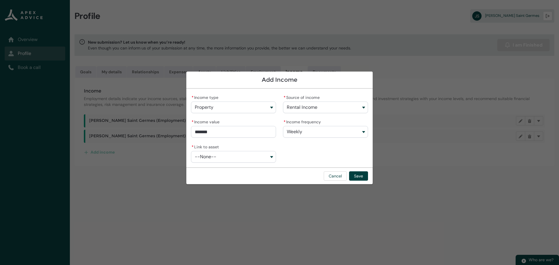
type input "***"
click at [198, 132] on input "***" at bounding box center [233, 132] width 85 height 12
type lightning-primitive-input-simple "1"
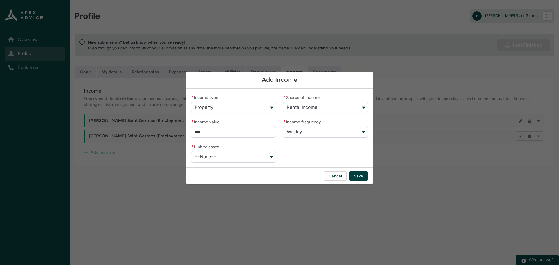
type input "*"
type lightning-primitive-input-simple "14"
type input "**"
click at [198, 132] on input "****" at bounding box center [233, 132] width 85 height 12
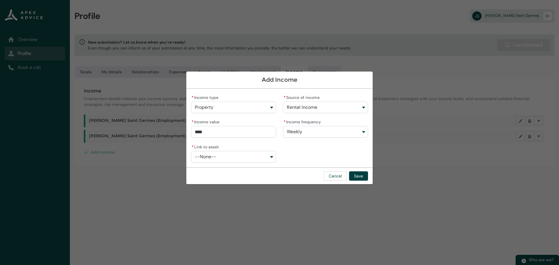
click at [198, 132] on input "****" at bounding box center [233, 132] width 85 height 12
click at [212, 153] on button "--None--" at bounding box center [233, 157] width 85 height 12
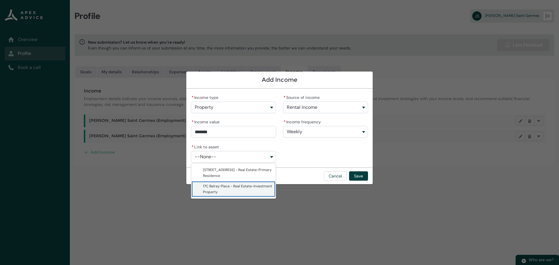
click at [216, 187] on span "17C Belray Place - Real Estate-Investment Property" at bounding box center [237, 189] width 69 height 10
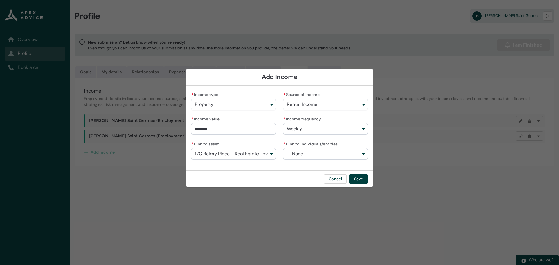
click at [318, 155] on button "--None--" at bounding box center [325, 154] width 85 height 12
click at [311, 176] on span "[PERSON_NAME] Saint Germes" at bounding box center [320, 177] width 51 height 5
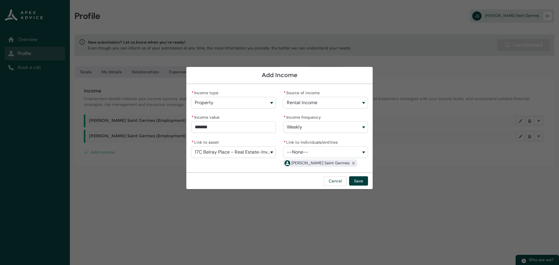
click at [314, 155] on button "--None--" at bounding box center [325, 153] width 85 height 12
click at [315, 165] on span "[PERSON_NAME]" at bounding box center [308, 165] width 27 height 5
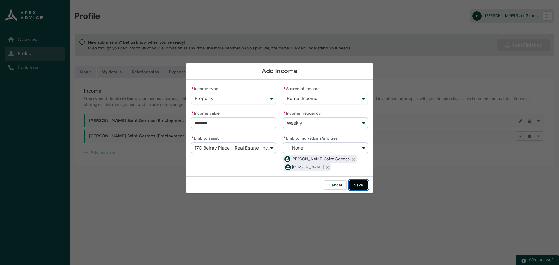
click at [361, 183] on button "Save" at bounding box center [358, 185] width 19 height 9
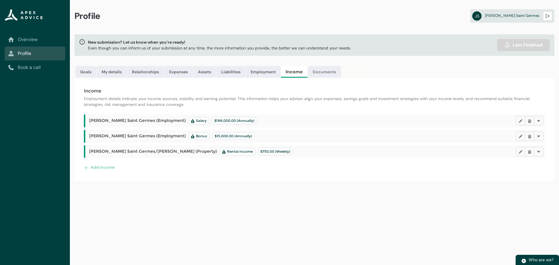
click at [333, 72] on link "Documents" at bounding box center [324, 72] width 33 height 12
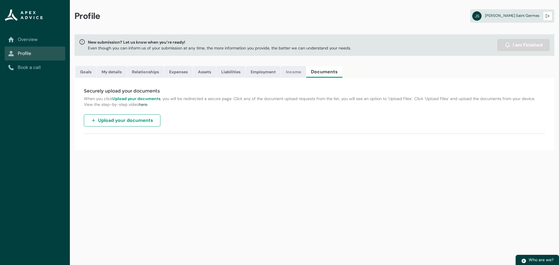
click at [298, 74] on link "Income" at bounding box center [293, 72] width 25 height 12
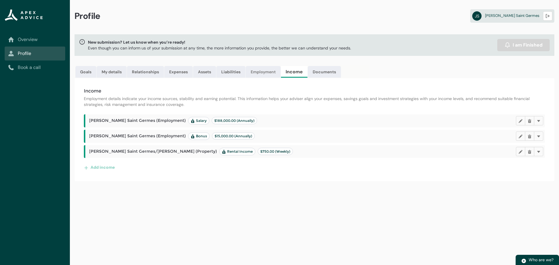
click at [273, 73] on link "Employment" at bounding box center [263, 72] width 35 height 12
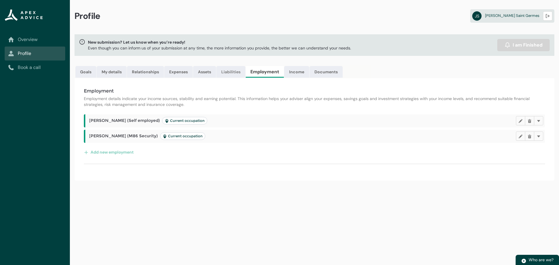
click at [227, 72] on link "Liabilities" at bounding box center [230, 72] width 29 height 12
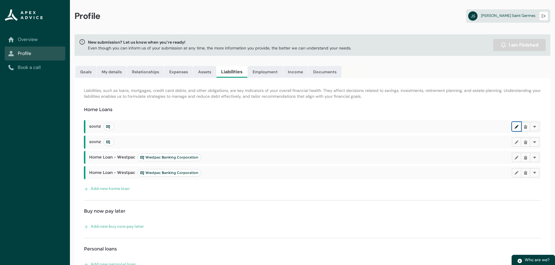
click at [515, 126] on lightning-primitive-icon "button" at bounding box center [516, 127] width 4 height 4
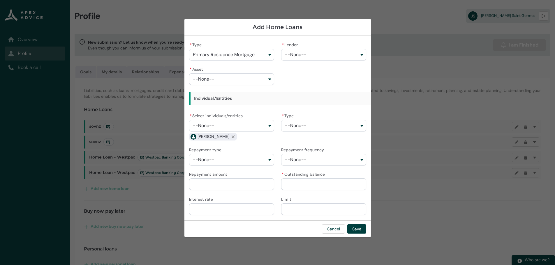
click at [311, 59] on button "--None--" at bounding box center [323, 55] width 85 height 12
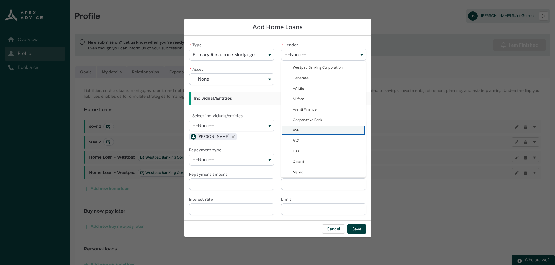
click at [309, 129] on span "ASB" at bounding box center [327, 131] width 69 height 6
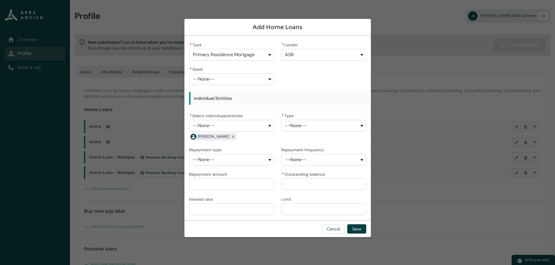
click at [269, 70] on div "* Asset --None--" at bounding box center [231, 75] width 85 height 20
click at [267, 76] on button "--None--" at bounding box center [231, 79] width 85 height 12
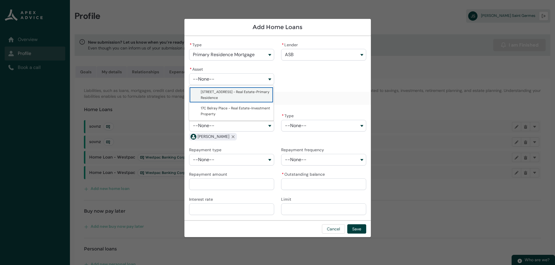
click at [226, 91] on span "[STREET_ADDRESS] - Real Estate-Primary Residence" at bounding box center [235, 95] width 69 height 10
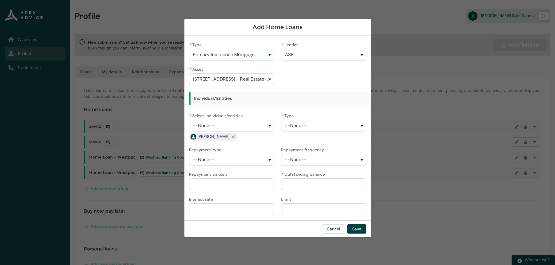
click at [258, 122] on button "--None--" at bounding box center [231, 126] width 85 height 12
click at [253, 147] on span "[PERSON_NAME] Saint Germes" at bounding box center [235, 149] width 69 height 6
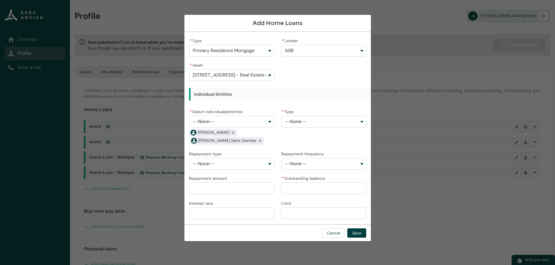
click at [320, 124] on button "--None--" at bounding box center [323, 122] width 85 height 12
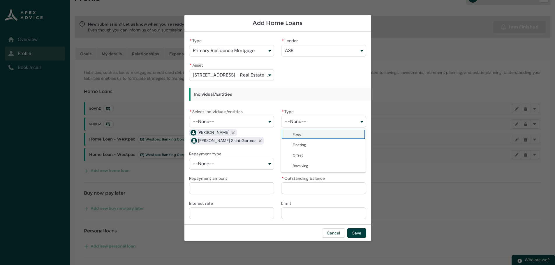
scroll to position [58, 0]
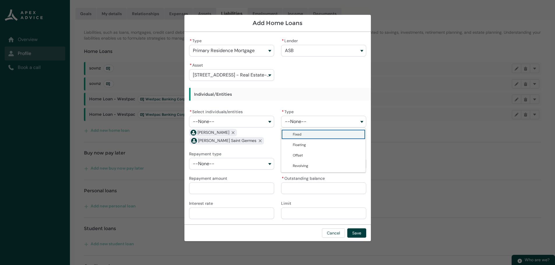
click at [326, 137] on span "Fixed" at bounding box center [327, 135] width 69 height 6
click at [256, 167] on button "--None--" at bounding box center [231, 164] width 85 height 12
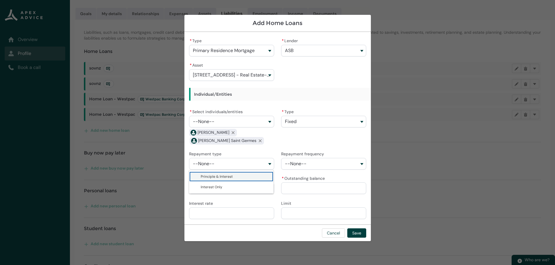
click at [251, 177] on span "Principle & Interest" at bounding box center [235, 177] width 69 height 6
click at [300, 164] on span "--None--" at bounding box center [296, 163] width 22 height 5
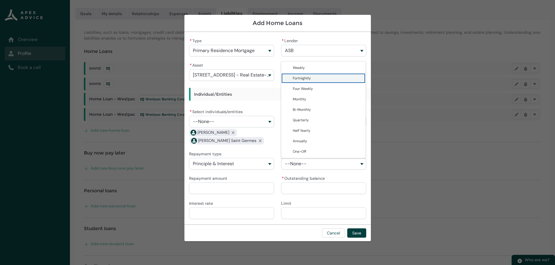
click at [312, 81] on span "Fortnightly" at bounding box center [327, 78] width 69 height 6
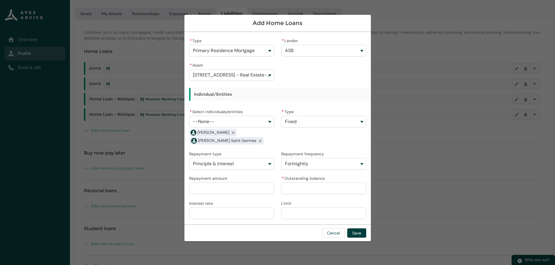
click at [247, 186] on input "Repayment amount" at bounding box center [231, 189] width 85 height 12
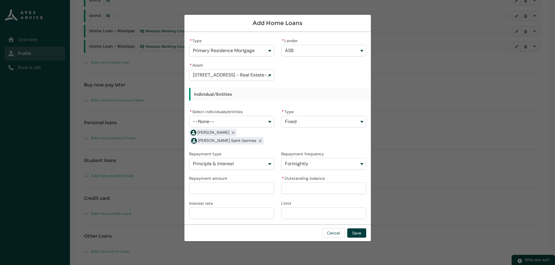
scroll to position [127, 0]
click at [297, 121] on button "Fixed" at bounding box center [323, 122] width 85 height 12
click at [316, 146] on span "Floating" at bounding box center [327, 145] width 69 height 6
click at [321, 124] on button "Floating" at bounding box center [323, 122] width 85 height 12
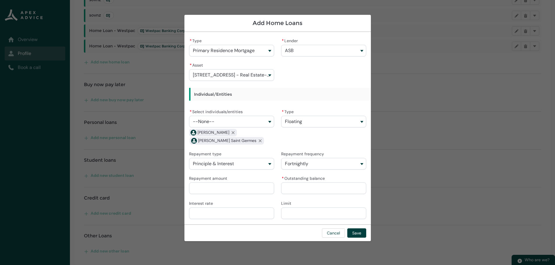
click at [301, 163] on span "Fortnightly" at bounding box center [296, 163] width 23 height 5
click at [236, 186] on input "Repayment amount" at bounding box center [231, 189] width 85 height 12
click at [306, 185] on input "* Outstanding balance" at bounding box center [323, 189] width 85 height 12
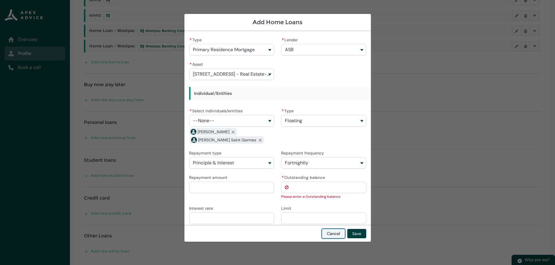
click at [334, 232] on button "Cancel" at bounding box center [333, 233] width 23 height 9
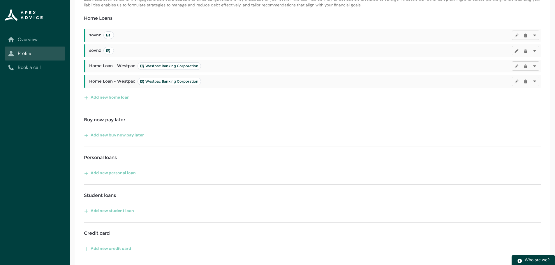
scroll to position [68, 0]
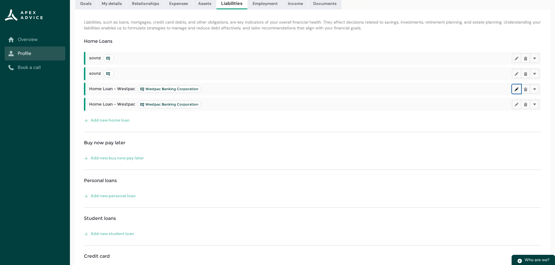
click at [513, 89] on button "Edit" at bounding box center [516, 88] width 9 height 9
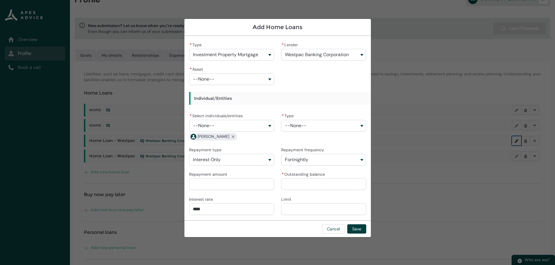
scroll to position [10, 0]
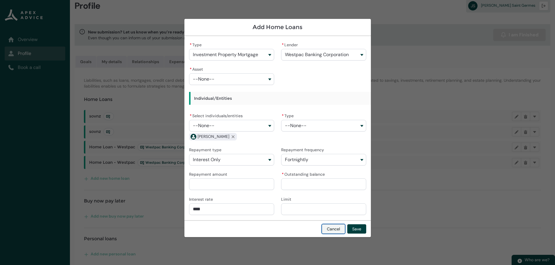
click at [336, 230] on button "Cancel" at bounding box center [333, 229] width 23 height 9
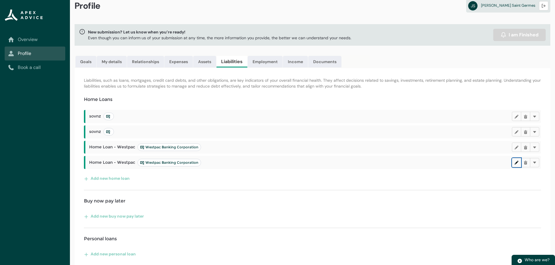
click at [516, 163] on lightning-primitive-icon "button" at bounding box center [516, 162] width 4 height 4
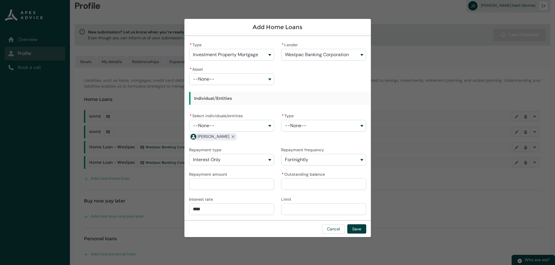
click at [318, 53] on span "Westpac Banking Corporation" at bounding box center [317, 54] width 64 height 5
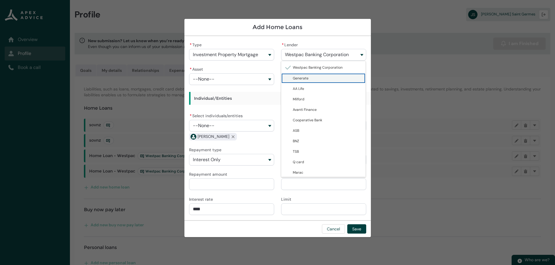
scroll to position [0, 0]
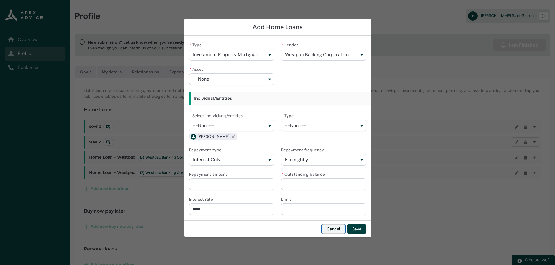
click at [337, 229] on button "Cancel" at bounding box center [333, 229] width 23 height 9
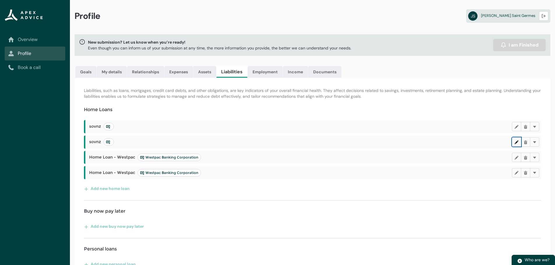
click at [515, 142] on lightning-primitive-icon "button" at bounding box center [516, 142] width 4 height 4
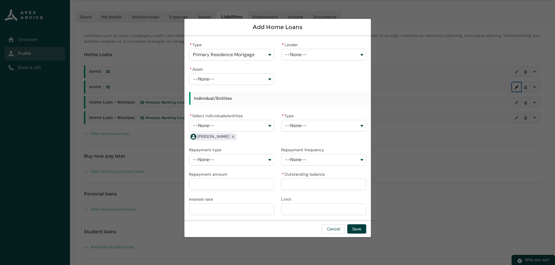
scroll to position [29, 0]
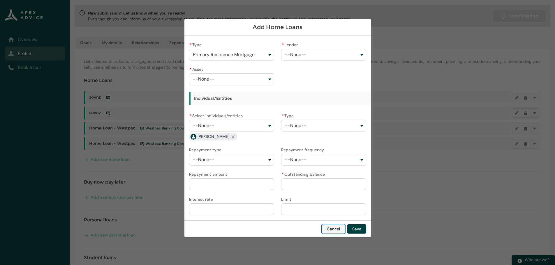
click at [336, 231] on button "Cancel" at bounding box center [333, 229] width 23 height 9
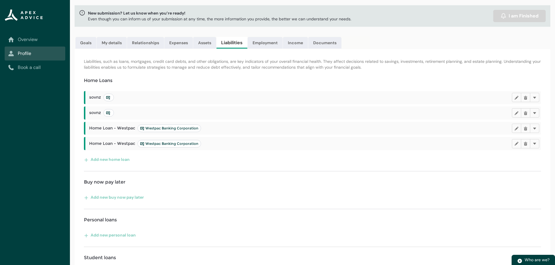
drag, startPoint x: 96, startPoint y: 98, endPoint x: 98, endPoint y: 97, distance: 3.3
click at [96, 98] on span "sovnz" at bounding box center [101, 98] width 25 height 8
click at [111, 97] on lightning-badge at bounding box center [108, 98] width 10 height 8
click at [109, 98] on icon at bounding box center [108, 98] width 4 height 4
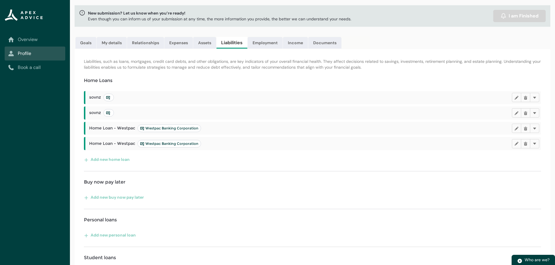
click at [460, 99] on h2 "sovnz" at bounding box center [300, 98] width 423 height 8
click at [514, 98] on button "Edit" at bounding box center [516, 97] width 9 height 9
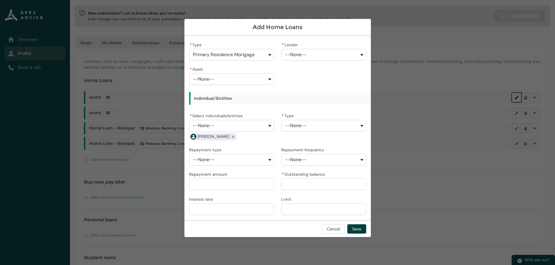
scroll to position [0, 0]
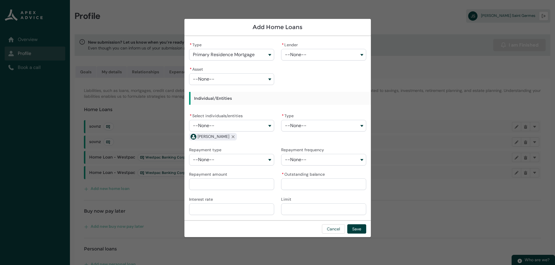
click at [268, 57] on button "Primary Residence Mortgage" at bounding box center [231, 55] width 85 height 12
click at [301, 57] on span "--None--" at bounding box center [296, 54] width 22 height 5
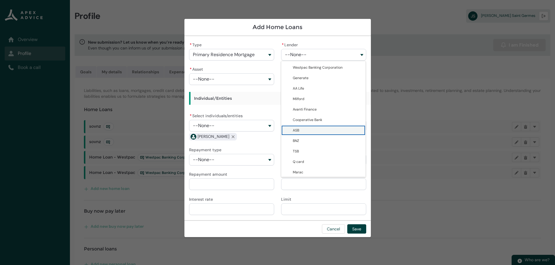
click at [313, 130] on span "ASB" at bounding box center [327, 131] width 69 height 6
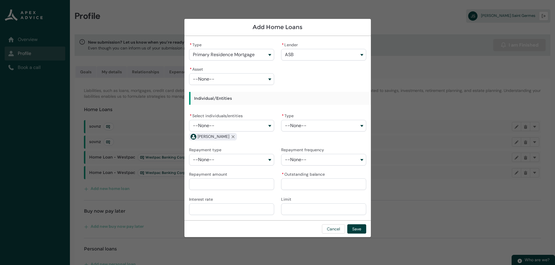
click at [253, 82] on button "--None--" at bounding box center [231, 79] width 85 height 12
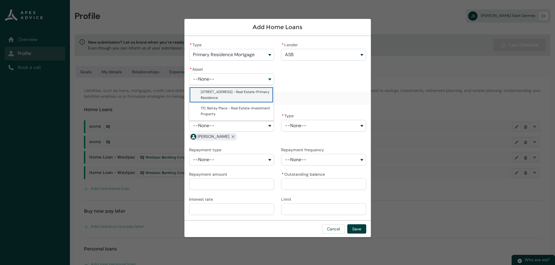
click at [248, 89] on span "[STREET_ADDRESS] - Real Estate-Primary Residence" at bounding box center [235, 95] width 69 height 12
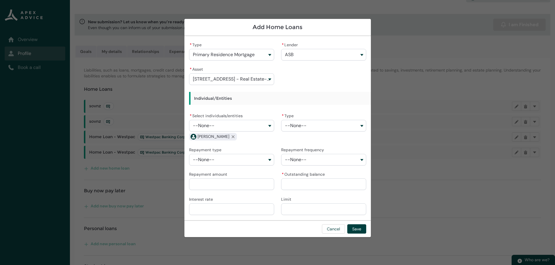
scroll to position [29, 0]
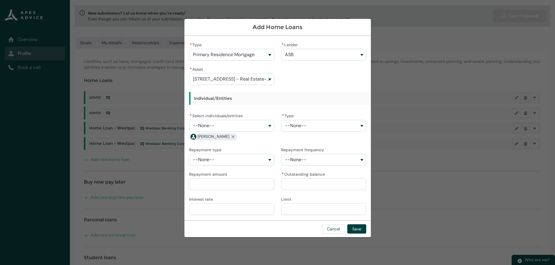
click at [264, 122] on button "--None--" at bounding box center [231, 126] width 85 height 12
click at [243, 147] on span "[PERSON_NAME] Saint Germes" at bounding box center [226, 149] width 51 height 5
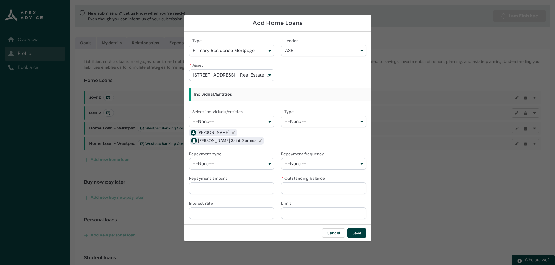
click at [311, 125] on button "--None--" at bounding box center [323, 122] width 85 height 12
click at [311, 170] on lightning-base-combobox-item "Revolving" at bounding box center [323, 166] width 84 height 10
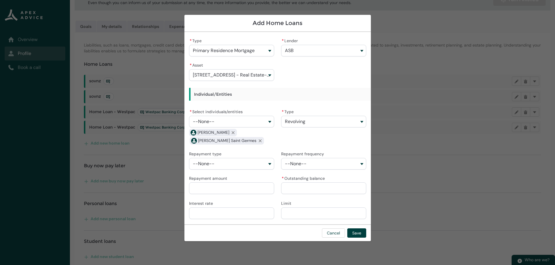
scroll to position [58, 0]
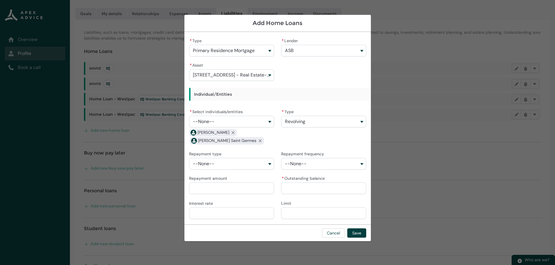
click at [303, 188] on input "* Outstanding balance" at bounding box center [323, 189] width 85 height 12
click at [243, 209] on div "Interest rate" at bounding box center [231, 210] width 85 height 20
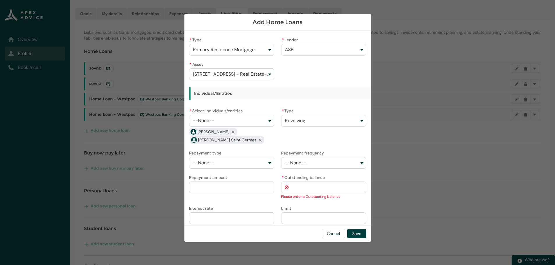
click at [320, 189] on input "* Outstanding balance" at bounding box center [323, 188] width 85 height 12
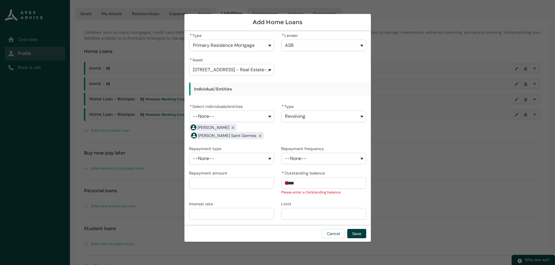
scroll to position [0, 0]
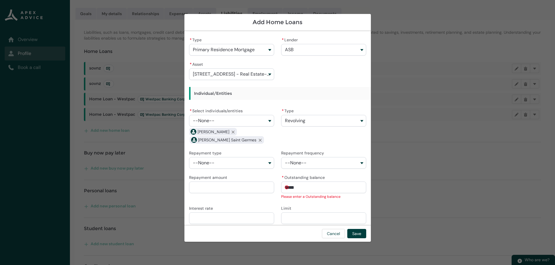
click at [298, 213] on input "Limit" at bounding box center [323, 219] width 85 height 12
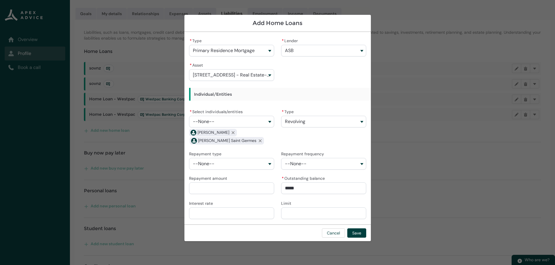
click at [264, 211] on input "Interest rate" at bounding box center [231, 214] width 85 height 12
click at [304, 213] on input "Limit" at bounding box center [323, 214] width 85 height 12
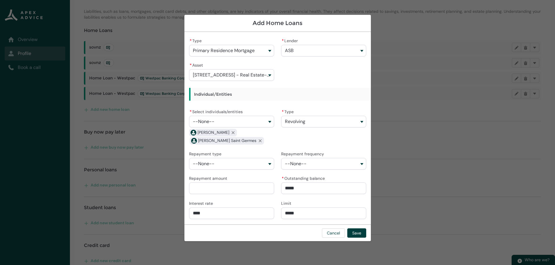
scroll to position [87, 0]
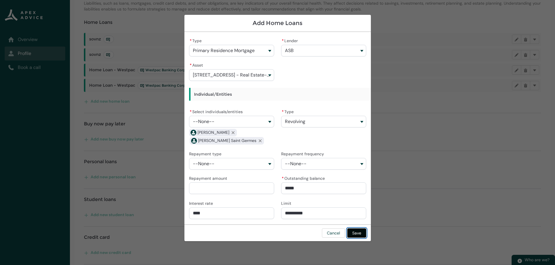
click at [353, 231] on button "Save" at bounding box center [356, 233] width 19 height 9
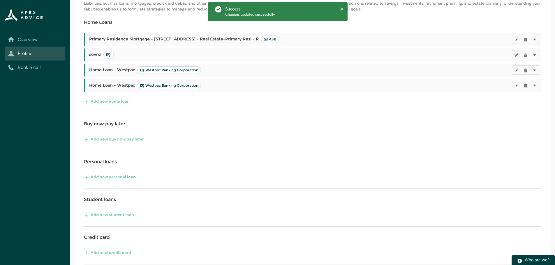
scroll to position [69, 0]
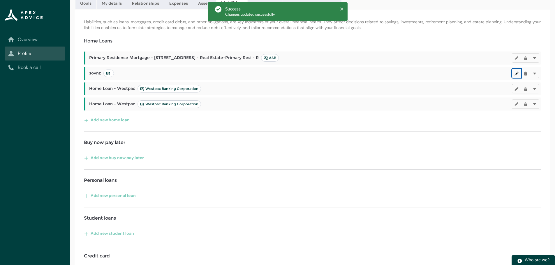
click at [514, 73] on lightning-primitive-icon "button" at bounding box center [516, 73] width 4 height 4
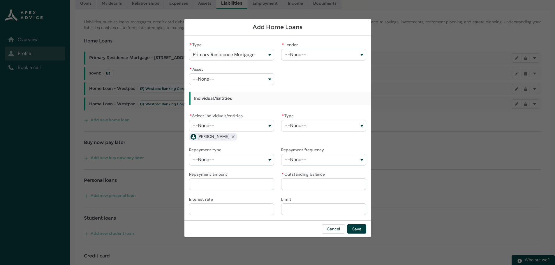
click at [310, 53] on button "--None--" at bounding box center [323, 55] width 85 height 12
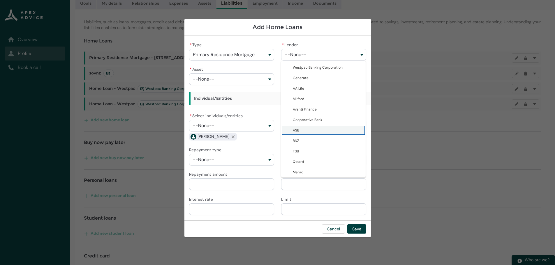
click at [301, 130] on span "ASB" at bounding box center [327, 131] width 69 height 6
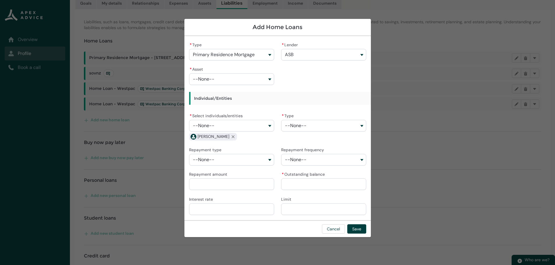
click at [261, 80] on button "--None--" at bounding box center [231, 79] width 85 height 12
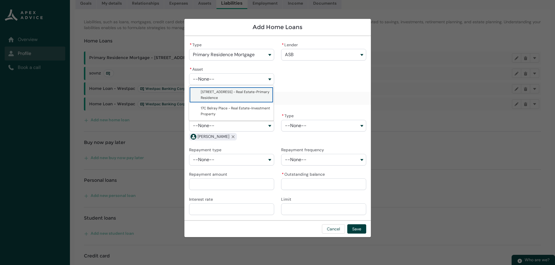
click at [237, 92] on span "[STREET_ADDRESS] - Real Estate-Primary Residence" at bounding box center [235, 95] width 69 height 10
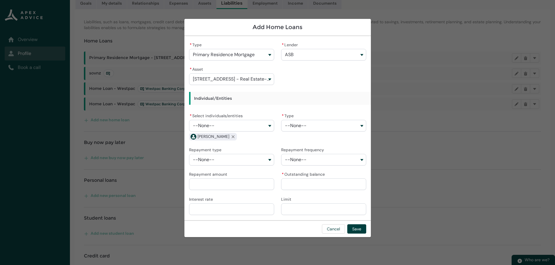
click at [239, 120] on button "--None--" at bounding box center [231, 126] width 85 height 12
click at [236, 147] on span "[PERSON_NAME] Saint Germes" at bounding box center [226, 149] width 51 height 5
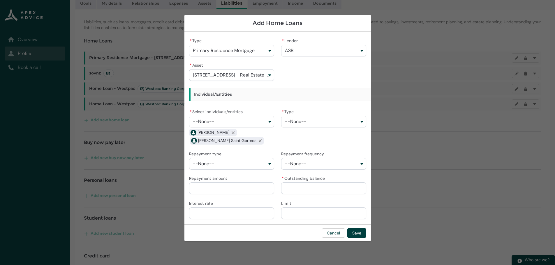
click at [305, 124] on button "--None--" at bounding box center [323, 122] width 85 height 12
click at [303, 135] on span "Fixed" at bounding box center [327, 135] width 69 height 6
click at [259, 165] on button "--None--" at bounding box center [231, 164] width 85 height 12
click at [254, 176] on span "Principle & Interest" at bounding box center [235, 177] width 69 height 6
click at [315, 161] on button "--None--" at bounding box center [323, 164] width 85 height 12
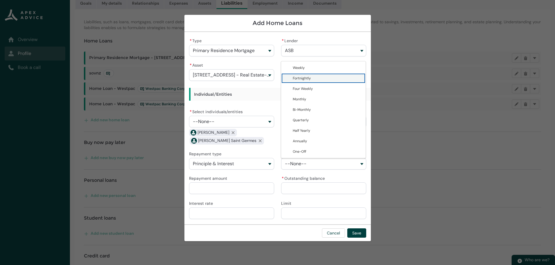
click at [313, 79] on span "Fortnightly" at bounding box center [327, 78] width 69 height 6
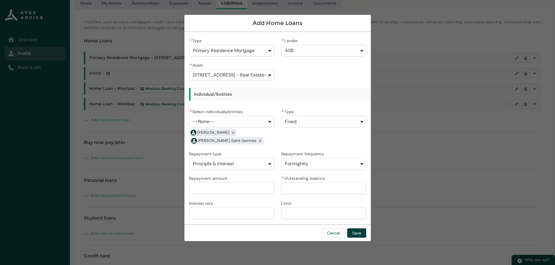
click at [246, 187] on input "Repayment amount" at bounding box center [231, 189] width 85 height 12
click at [282, 190] on input "* Outstanding balance" at bounding box center [323, 189] width 85 height 12
click at [252, 215] on input "Interest rate" at bounding box center [231, 214] width 85 height 12
click at [306, 215] on input "Limit" at bounding box center [323, 214] width 85 height 12
click at [360, 232] on button "Save" at bounding box center [356, 233] width 19 height 9
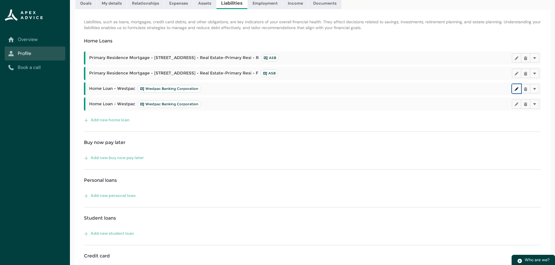
click at [515, 88] on lightning-primitive-icon "button" at bounding box center [516, 89] width 4 height 4
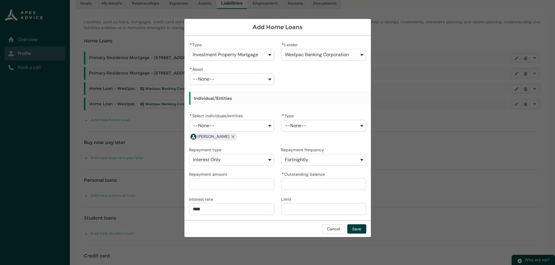
click at [327, 55] on span "Westpac Banking Corporation" at bounding box center [317, 54] width 64 height 5
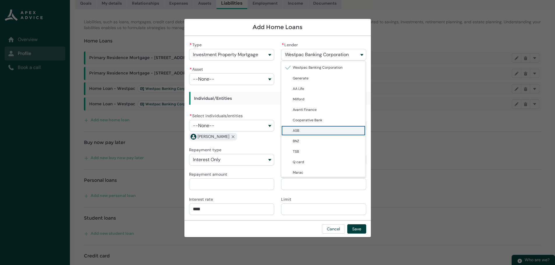
click at [311, 128] on span "ASB" at bounding box center [327, 131] width 69 height 6
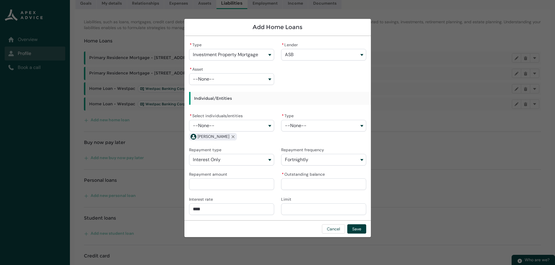
click at [267, 85] on button "--None--" at bounding box center [231, 79] width 85 height 12
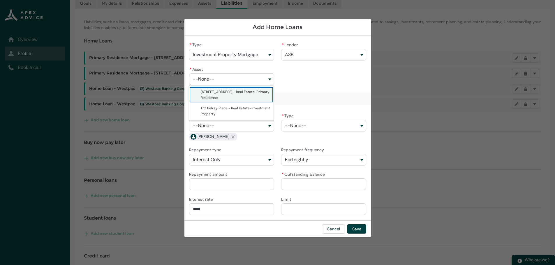
click at [242, 93] on span "[STREET_ADDRESS] - Real Estate-Primary Residence" at bounding box center [235, 95] width 69 height 10
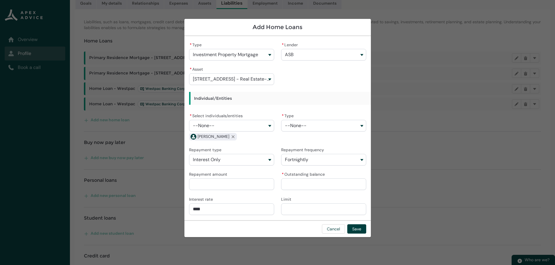
click at [254, 126] on button "--None--" at bounding box center [231, 126] width 85 height 12
click at [239, 145] on lightning-base-combobox-item "[PERSON_NAME] Saint Germes" at bounding box center [231, 149] width 84 height 10
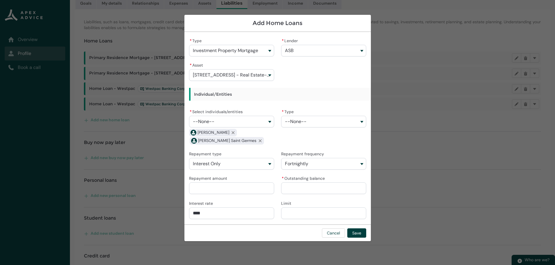
click at [308, 123] on button "--None--" at bounding box center [323, 122] width 85 height 12
click at [306, 138] on lightning-base-combobox-item "Fixed" at bounding box center [323, 134] width 84 height 10
click at [254, 163] on button "Interest Only" at bounding box center [231, 164] width 85 height 12
click at [250, 177] on span "Principle & Interest" at bounding box center [235, 177] width 69 height 6
click at [304, 161] on span "Fortnightly" at bounding box center [296, 163] width 23 height 5
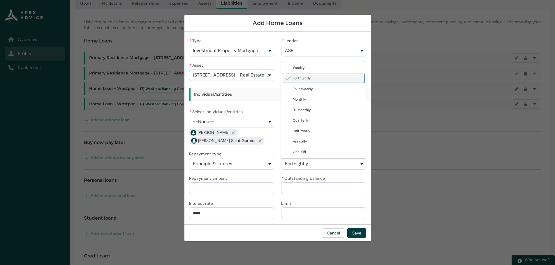
click at [298, 163] on span "Fortnightly" at bounding box center [296, 163] width 23 height 5
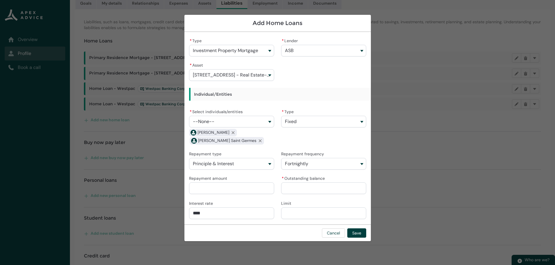
click at [250, 188] on input "Repayment amount" at bounding box center [231, 189] width 85 height 12
click at [304, 186] on input "* Outstanding balance" at bounding box center [323, 189] width 85 height 12
click at [298, 212] on input "Limit" at bounding box center [323, 214] width 85 height 12
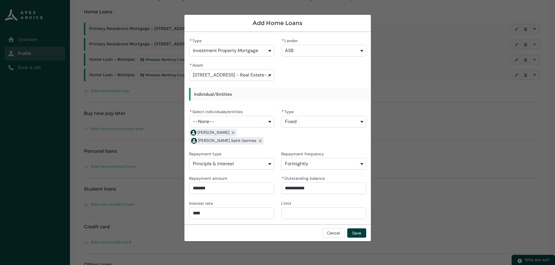
scroll to position [98, 0]
click at [358, 234] on button "Save" at bounding box center [356, 233] width 19 height 9
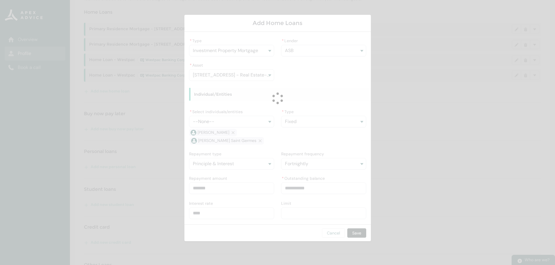
scroll to position [79, 0]
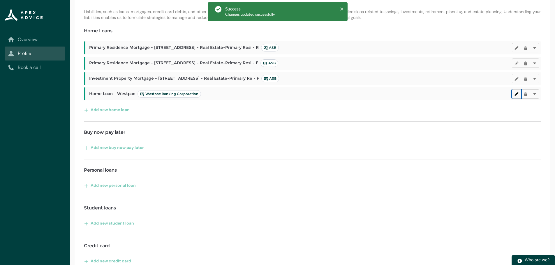
click at [515, 93] on lightning-primitive-icon "button" at bounding box center [516, 94] width 4 height 4
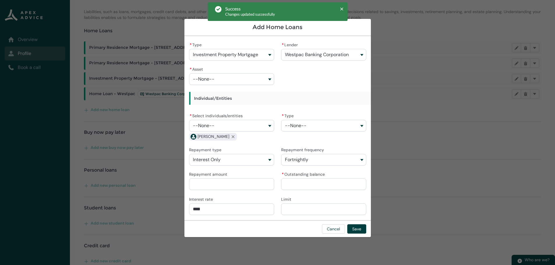
click at [322, 54] on span "Westpac Banking Corporation" at bounding box center [317, 54] width 64 height 5
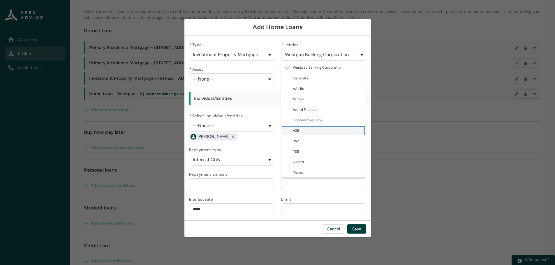
click at [308, 132] on span "ASB" at bounding box center [327, 131] width 69 height 6
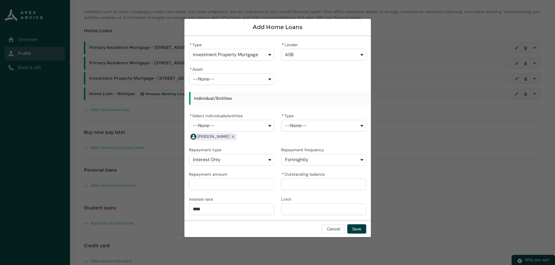
click at [255, 73] on button "--None--" at bounding box center [231, 79] width 85 height 12
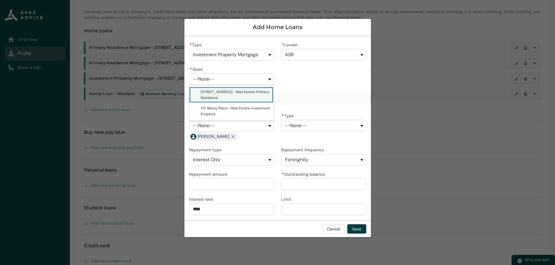
click at [239, 90] on span "[STREET_ADDRESS] - Real Estate-Primary Residence" at bounding box center [235, 95] width 69 height 10
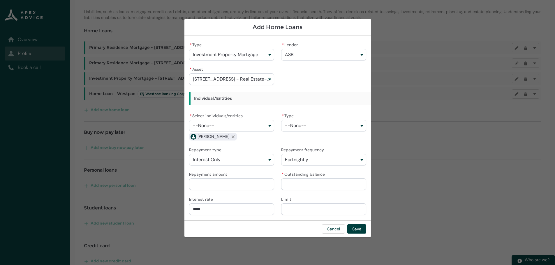
click at [225, 126] on button "--None--" at bounding box center [231, 126] width 85 height 12
click at [227, 146] on span "[PERSON_NAME] Saint Germes" at bounding box center [235, 149] width 69 height 6
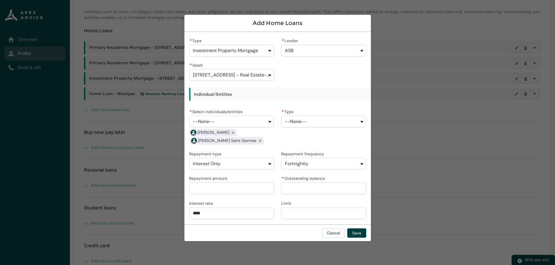
click at [308, 125] on button "--None--" at bounding box center [323, 122] width 85 height 12
click at [308, 134] on span "Fixed" at bounding box center [327, 135] width 69 height 6
click at [235, 163] on button "Interest Only" at bounding box center [231, 164] width 85 height 12
click at [237, 176] on span "Principle & Interest" at bounding box center [235, 177] width 69 height 6
click at [300, 165] on span "Fortnightly" at bounding box center [296, 163] width 23 height 5
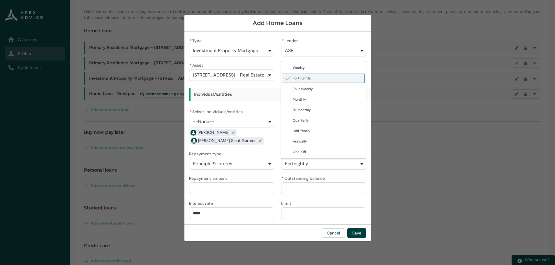
click at [303, 165] on span "Fortnightly" at bounding box center [296, 163] width 23 height 5
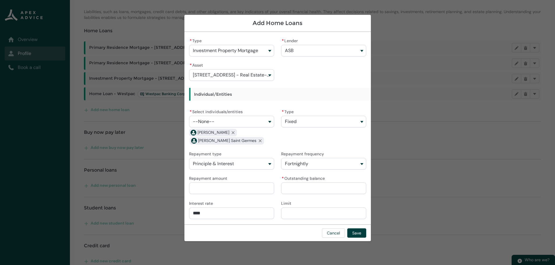
click at [243, 185] on input "Repayment amount" at bounding box center [231, 189] width 85 height 12
click at [289, 190] on input "* Outstanding balance" at bounding box center [323, 189] width 85 height 12
click at [253, 209] on input "****" at bounding box center [231, 214] width 85 height 12
click at [305, 216] on input "Limit" at bounding box center [323, 214] width 85 height 12
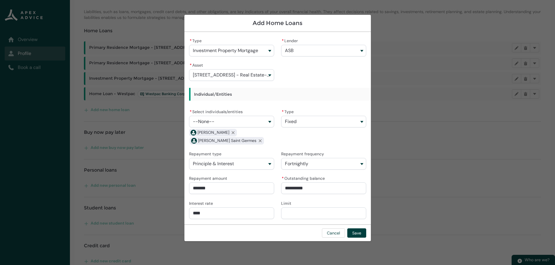
click at [279, 228] on div "Cancel Save" at bounding box center [277, 233] width 186 height 17
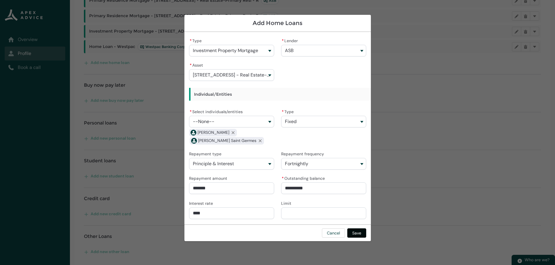
scroll to position [127, 0]
click at [357, 234] on button "Save" at bounding box center [356, 233] width 19 height 9
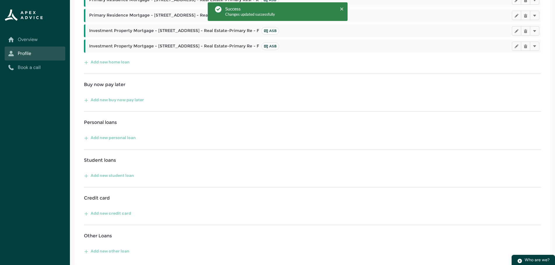
scroll to position [109, 0]
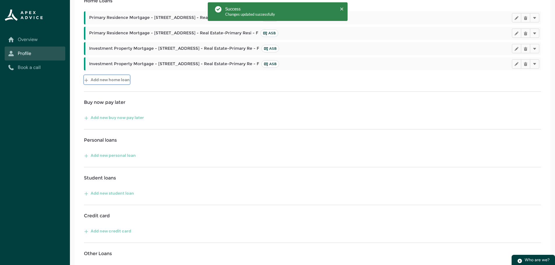
click at [125, 80] on button "Add new home loan" at bounding box center [107, 79] width 46 height 9
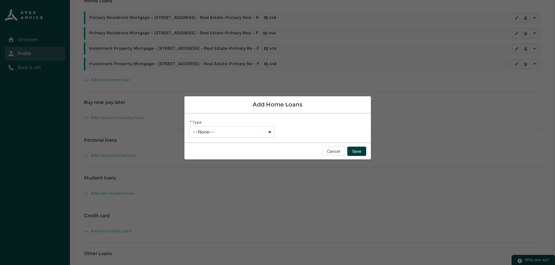
click at [216, 135] on button "--None--" at bounding box center [231, 132] width 85 height 12
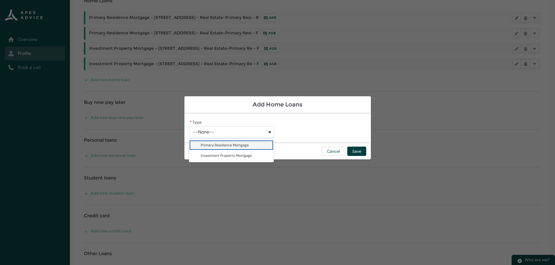
click at [222, 144] on span "Primary Residence Mortgage" at bounding box center [225, 145] width 48 height 5
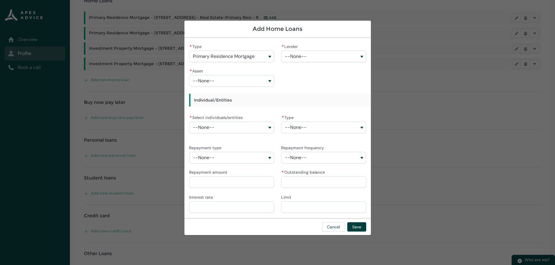
click at [238, 58] on span "Primary Residence Mortgage" at bounding box center [224, 56] width 62 height 5
click at [219, 81] on span "Investment Property Mortgage" at bounding box center [226, 80] width 51 height 5
click at [296, 62] on div "* Type Investment Property Mortgage Primary Residence Mortgage Investment Prope…" at bounding box center [277, 128] width 177 height 171
click at [298, 58] on span "--None--" at bounding box center [296, 56] width 22 height 5
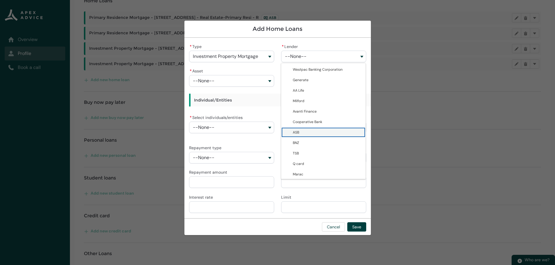
click at [308, 131] on span "ASB" at bounding box center [327, 133] width 69 height 6
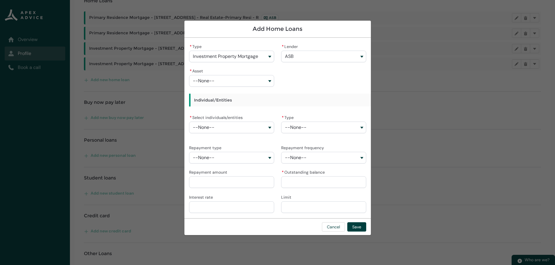
click at [247, 82] on button "--None--" at bounding box center [231, 81] width 85 height 12
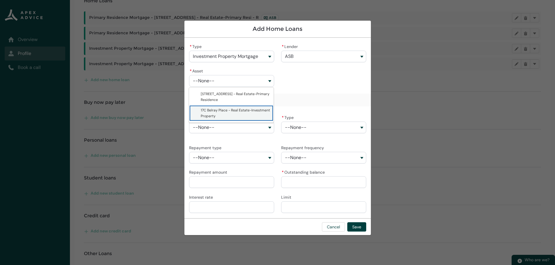
click at [213, 111] on span "17C Belray Place - Real Estate-Investment Property" at bounding box center [235, 113] width 69 height 10
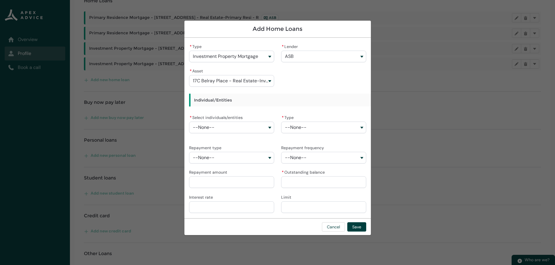
click at [213, 126] on span "--None--" at bounding box center [204, 127] width 22 height 5
click at [211, 150] on span "[PERSON_NAME] Saint Germes" at bounding box center [226, 151] width 51 height 5
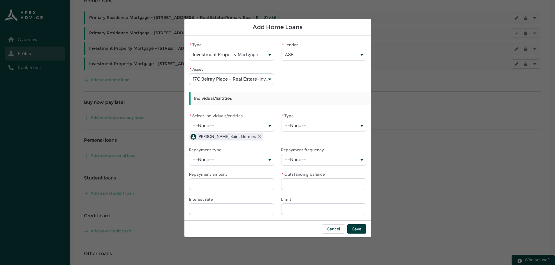
click at [218, 129] on button "--None--" at bounding box center [231, 126] width 85 height 12
click at [217, 139] on span "[PERSON_NAME]" at bounding box center [214, 138] width 27 height 5
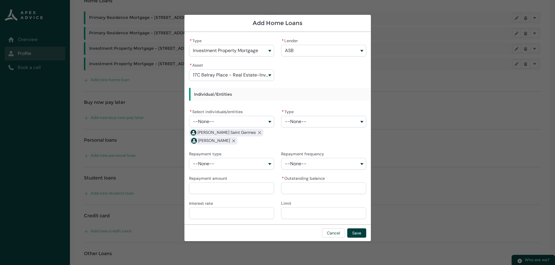
click at [301, 126] on button "--None--" at bounding box center [323, 122] width 85 height 12
click at [300, 133] on span "Fixed" at bounding box center [297, 134] width 9 height 5
click at [248, 164] on button "--None--" at bounding box center [231, 164] width 85 height 12
click at [222, 187] on span "Interest Only" at bounding box center [235, 187] width 69 height 6
click at [305, 168] on button "--None--" at bounding box center [323, 164] width 85 height 12
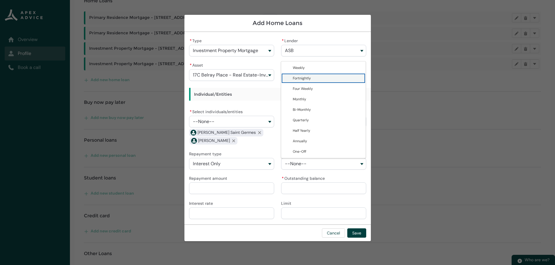
click at [313, 78] on span "Fortnightly" at bounding box center [327, 78] width 69 height 6
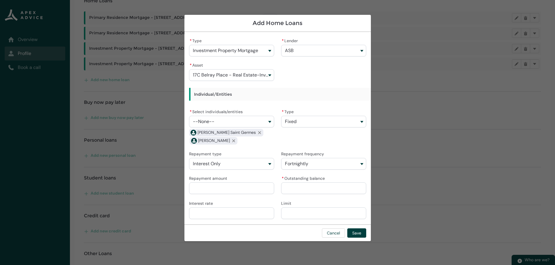
click at [249, 185] on input "Repayment amount" at bounding box center [231, 189] width 85 height 12
click at [297, 190] on input "* Outstanding balance" at bounding box center [323, 189] width 85 height 12
click at [252, 212] on input "Interest rate" at bounding box center [231, 214] width 85 height 12
click at [354, 233] on button "Save" at bounding box center [356, 233] width 19 height 9
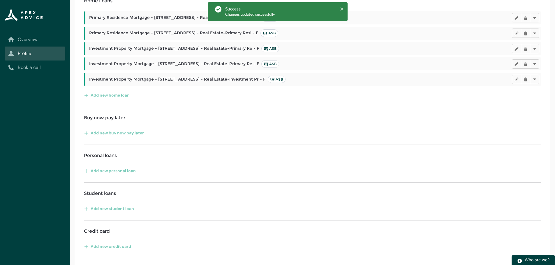
scroll to position [90, 0]
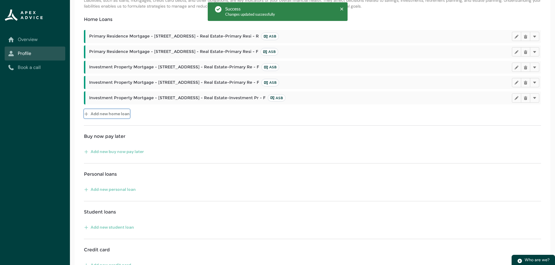
click at [120, 116] on button "Add new home loan" at bounding box center [107, 113] width 46 height 9
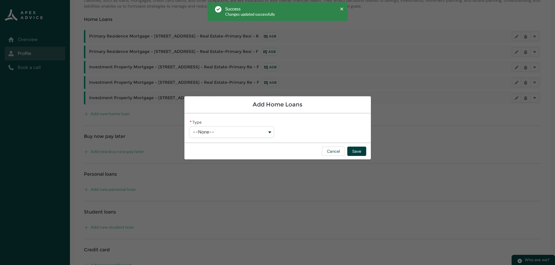
click at [241, 128] on button "--None--" at bounding box center [231, 132] width 85 height 12
click at [217, 156] on span "Investment Property Mortgage" at bounding box center [226, 156] width 51 height 5
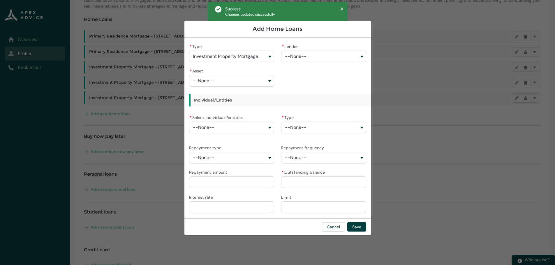
click at [299, 57] on span "--None--" at bounding box center [296, 56] width 22 height 5
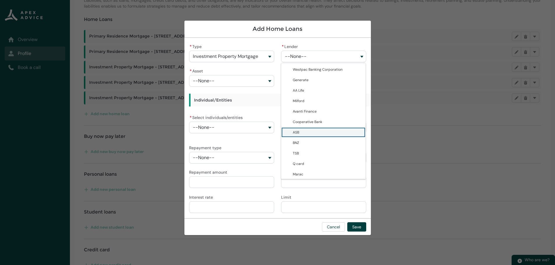
click at [298, 132] on span "ASB" at bounding box center [296, 132] width 6 height 5
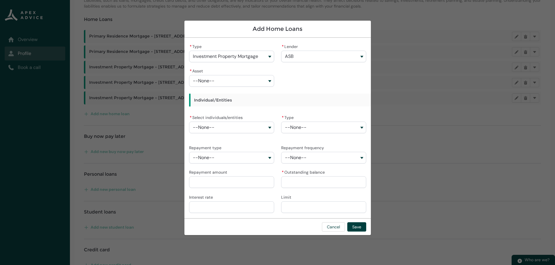
click at [230, 79] on button "--None--" at bounding box center [231, 81] width 85 height 12
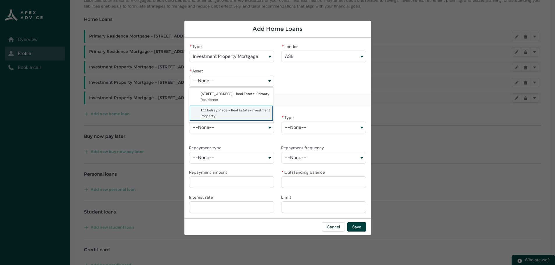
click at [218, 109] on span "17C Belray Place - Real Estate-Investment Property" at bounding box center [235, 113] width 69 height 10
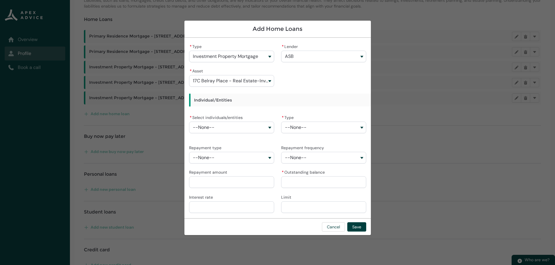
click at [212, 124] on button "--None--" at bounding box center [231, 128] width 85 height 12
click at [205, 139] on span "[PERSON_NAME]" at bounding box center [214, 140] width 27 height 5
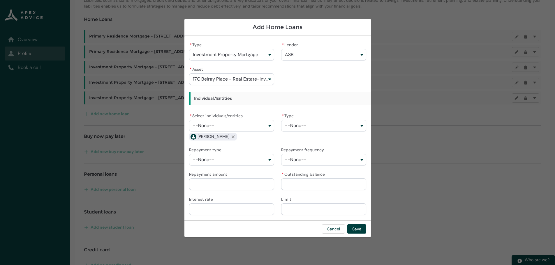
click at [225, 124] on button "--None--" at bounding box center [231, 126] width 85 height 12
click at [223, 147] on span "[PERSON_NAME] Saint Germes" at bounding box center [226, 149] width 51 height 5
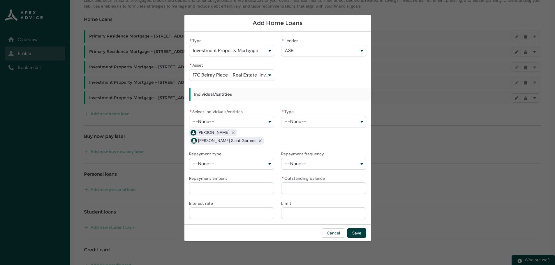
click at [301, 125] on button "--None--" at bounding box center [323, 122] width 85 height 12
click at [300, 132] on span "Fixed" at bounding box center [297, 134] width 9 height 5
click at [225, 162] on button "--None--" at bounding box center [231, 164] width 85 height 12
click at [216, 186] on span "Interest Only" at bounding box center [212, 187] width 22 height 5
click at [307, 161] on button "--None--" at bounding box center [323, 164] width 85 height 12
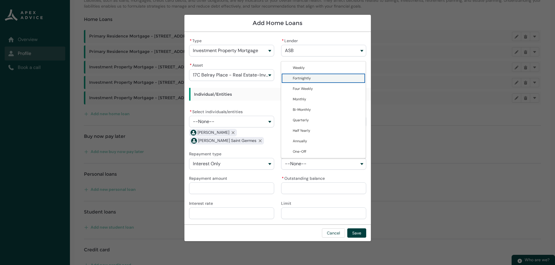
click at [311, 79] on span "Fortnightly" at bounding box center [327, 78] width 69 height 6
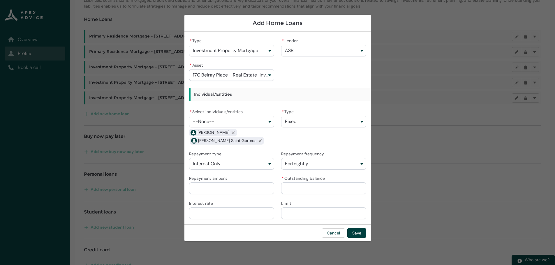
click at [231, 192] on input "Repayment amount" at bounding box center [231, 189] width 85 height 12
click at [297, 191] on input "* Outstanding balance" at bounding box center [323, 189] width 85 height 12
click at [265, 209] on input "Interest rate" at bounding box center [231, 214] width 85 height 12
click at [304, 210] on input "Limit" at bounding box center [323, 214] width 85 height 12
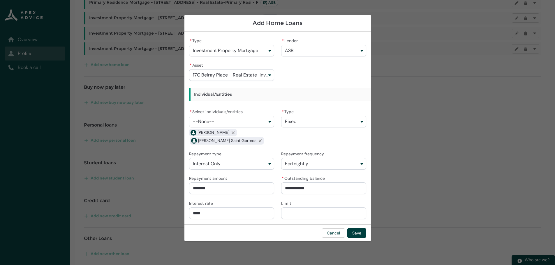
scroll to position [142, 0]
click at [355, 234] on button "Save" at bounding box center [356, 233] width 19 height 9
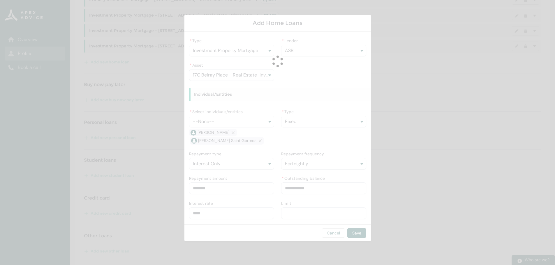
scroll to position [126, 0]
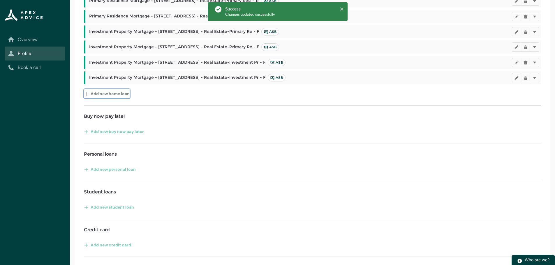
click at [117, 96] on button "Add new home loan" at bounding box center [107, 93] width 46 height 9
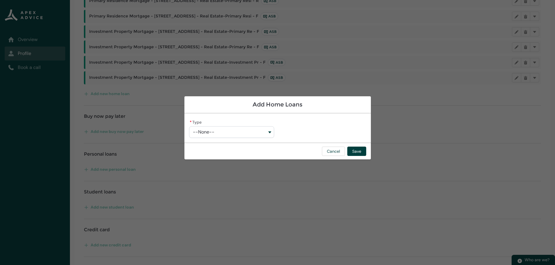
click at [215, 130] on button "--None--" at bounding box center [231, 132] width 85 height 12
click at [211, 156] on span "Investment Property Mortgage" at bounding box center [226, 156] width 51 height 5
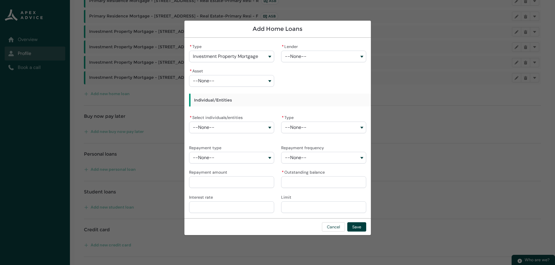
click at [312, 56] on button "--None--" at bounding box center [323, 57] width 85 height 12
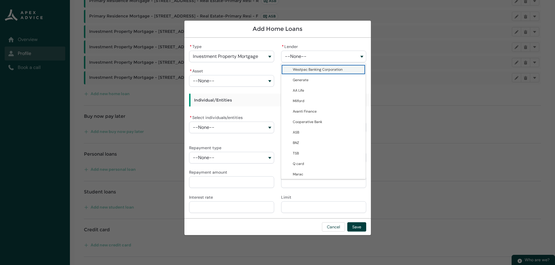
click at [309, 68] on span "Westpac Banking Corporation" at bounding box center [318, 69] width 50 height 5
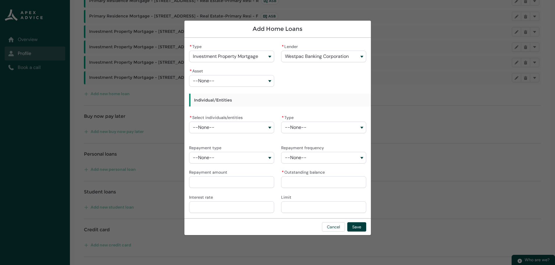
click at [249, 79] on button "--None--" at bounding box center [231, 81] width 85 height 12
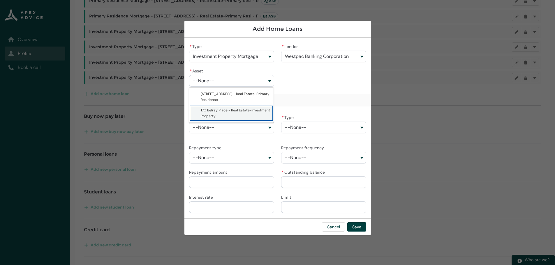
click at [214, 113] on span "17C Belray Place - Real Estate-Investment Property" at bounding box center [235, 113] width 69 height 12
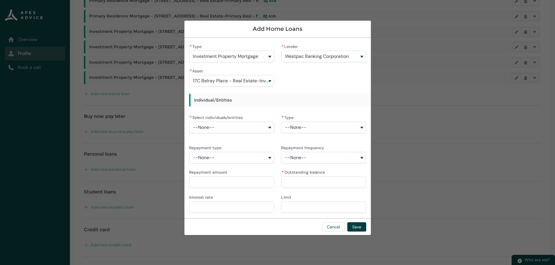
click at [211, 123] on button "--None--" at bounding box center [231, 128] width 85 height 12
click at [211, 141] on span "[PERSON_NAME]" at bounding box center [214, 140] width 27 height 5
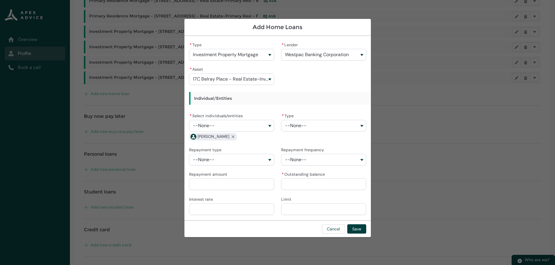
click at [218, 128] on button "--None--" at bounding box center [231, 126] width 85 height 12
click at [222, 150] on span "[PERSON_NAME] Saint Germes" at bounding box center [226, 149] width 51 height 5
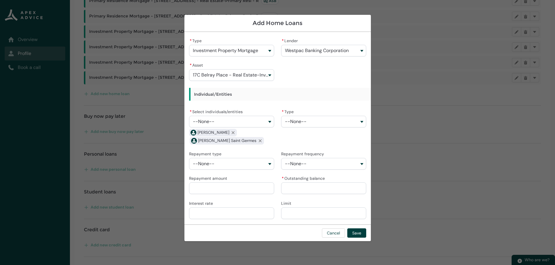
click at [308, 125] on button "--None--" at bounding box center [323, 122] width 85 height 12
click at [304, 135] on span "Fixed" at bounding box center [327, 135] width 69 height 6
click at [255, 160] on button "--None--" at bounding box center [231, 164] width 85 height 12
click at [221, 189] on span "Interest Only" at bounding box center [212, 187] width 22 height 5
click at [298, 167] on button "--None--" at bounding box center [323, 164] width 85 height 12
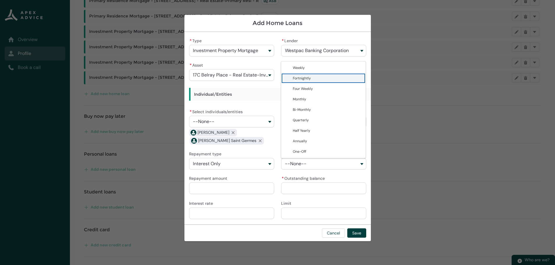
click at [322, 77] on span "Fortnightly" at bounding box center [327, 78] width 69 height 6
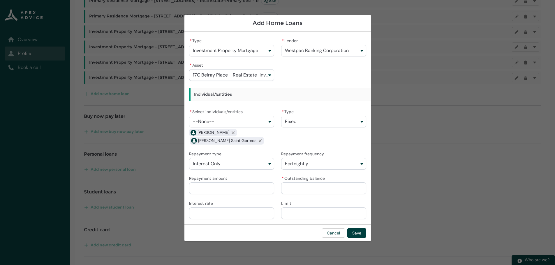
click at [229, 189] on input "Repayment amount" at bounding box center [231, 189] width 85 height 12
click at [207, 189] on input "Repayment amount" at bounding box center [231, 189] width 85 height 12
click at [289, 185] on input "* Outstanding balance" at bounding box center [323, 189] width 85 height 12
click at [260, 215] on input "Interest rate" at bounding box center [231, 214] width 85 height 12
click at [320, 211] on input "Limit" at bounding box center [323, 214] width 85 height 12
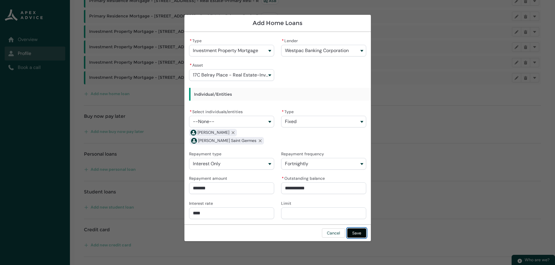
click at [360, 232] on button "Save" at bounding box center [356, 233] width 19 height 9
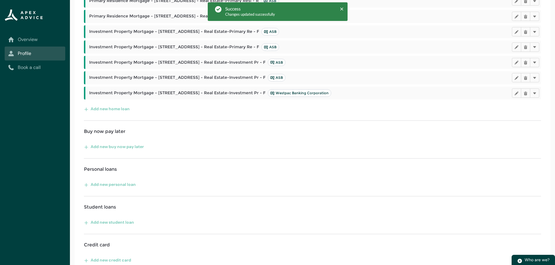
scroll to position [108, 0]
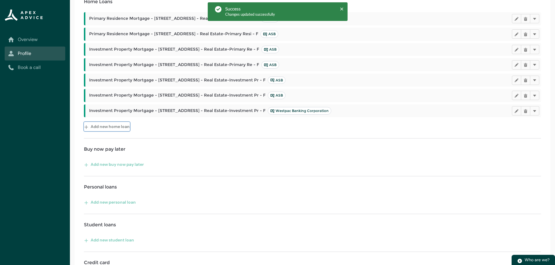
click at [108, 128] on button "Add new home loan" at bounding box center [107, 126] width 46 height 9
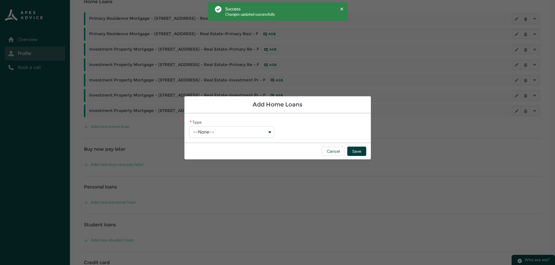
click at [205, 129] on button "--None--" at bounding box center [231, 132] width 85 height 12
click at [208, 156] on span "Investment Property Mortgage" at bounding box center [226, 156] width 51 height 5
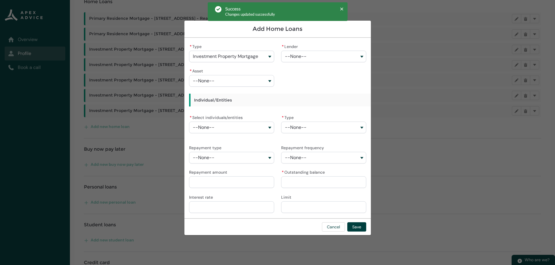
click at [311, 56] on button "--None--" at bounding box center [323, 57] width 85 height 12
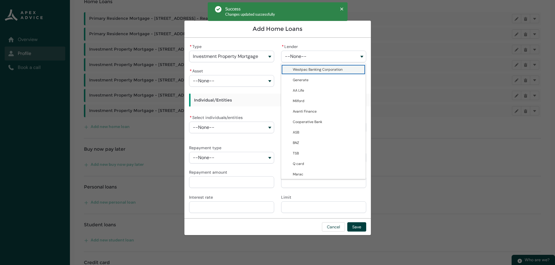
click at [310, 69] on span "Westpac Banking Corporation" at bounding box center [318, 69] width 50 height 5
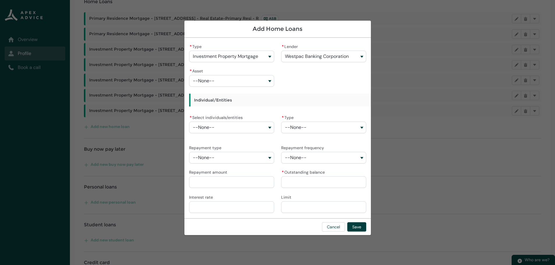
click at [241, 80] on button "--None--" at bounding box center [231, 81] width 85 height 12
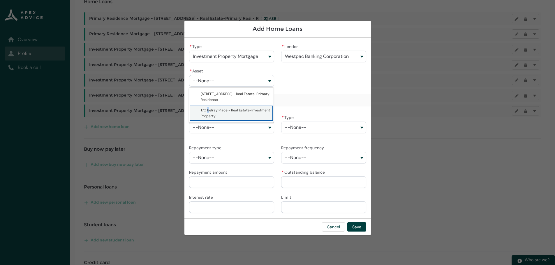
click at [208, 112] on span "17C Belray Place - Real Estate-Investment Property" at bounding box center [235, 113] width 69 height 10
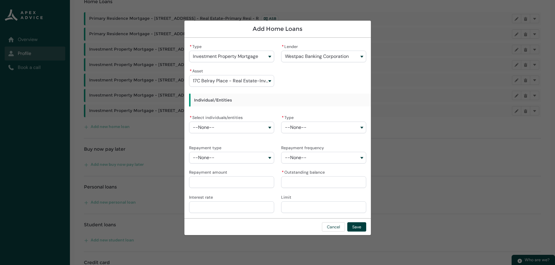
click at [208, 125] on span "--None--" at bounding box center [204, 127] width 22 height 5
click at [209, 142] on span "[PERSON_NAME]" at bounding box center [214, 140] width 27 height 5
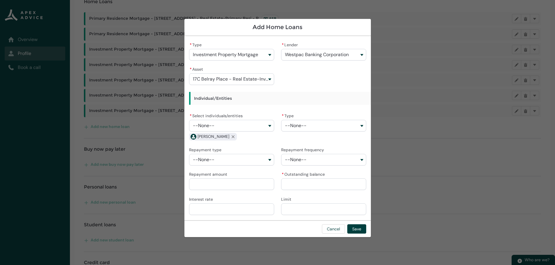
click at [218, 127] on button "--None--" at bounding box center [231, 126] width 85 height 12
click at [218, 146] on lightning-base-combobox-item "[PERSON_NAME] Saint Germes" at bounding box center [231, 149] width 84 height 10
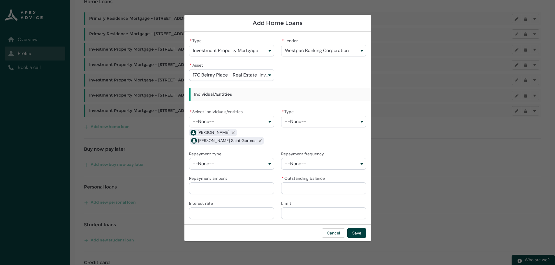
click at [301, 126] on button "--None--" at bounding box center [323, 122] width 85 height 12
click at [304, 132] on span "Fixed" at bounding box center [327, 135] width 69 height 6
click at [240, 158] on button "--None--" at bounding box center [231, 164] width 85 height 12
click at [224, 186] on span "Interest Only" at bounding box center [235, 187] width 69 height 6
click at [312, 167] on button "--None--" at bounding box center [323, 164] width 85 height 12
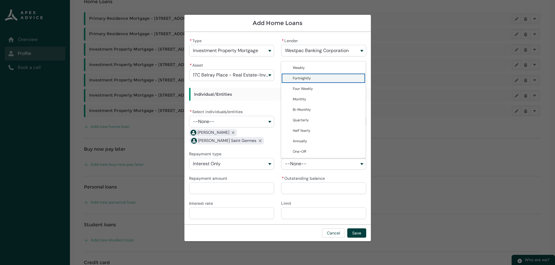
click at [316, 79] on span "Fortnightly" at bounding box center [327, 78] width 69 height 6
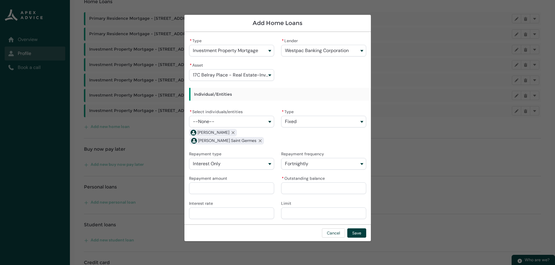
click at [224, 189] on input "Repayment amount" at bounding box center [231, 189] width 85 height 12
click at [294, 187] on input "* Outstanding balance" at bounding box center [323, 189] width 85 height 12
click at [236, 216] on input "Interest rate" at bounding box center [231, 214] width 85 height 12
click at [306, 213] on input "Limit" at bounding box center [323, 214] width 85 height 12
click at [364, 232] on button "Save" at bounding box center [356, 233] width 19 height 9
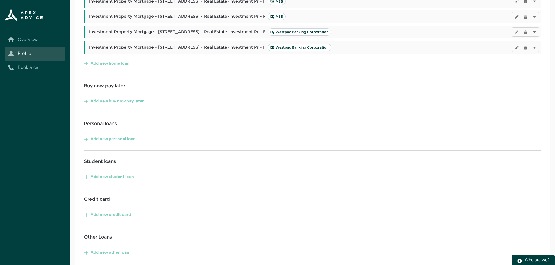
scroll to position [188, 0]
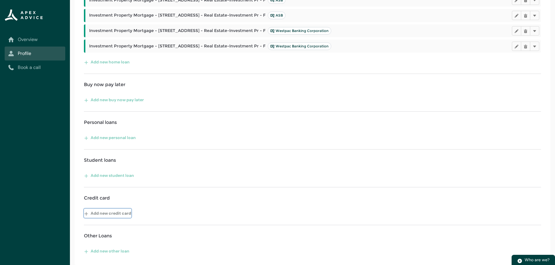
click at [124, 213] on button "Add new credit card" at bounding box center [107, 213] width 47 height 9
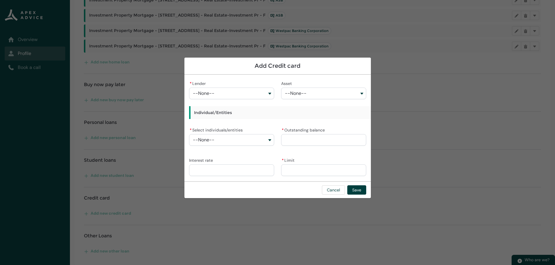
click at [236, 93] on button "--None--" at bounding box center [231, 94] width 85 height 12
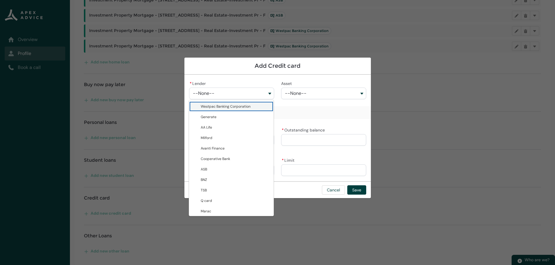
click at [229, 107] on span "Westpac Banking Corporation" at bounding box center [226, 106] width 50 height 5
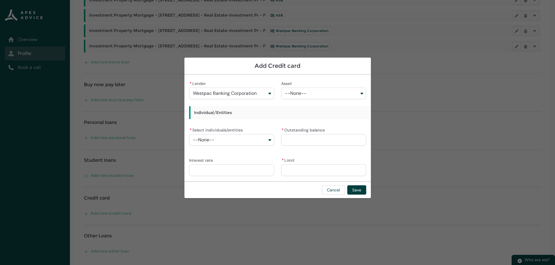
click at [303, 96] on button "--None--" at bounding box center [323, 94] width 85 height 12
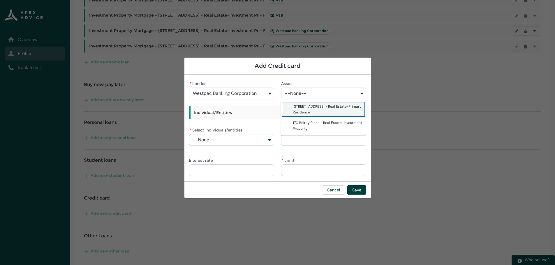
click at [303, 105] on span "[STREET_ADDRESS] - Real Estate-Primary Residence" at bounding box center [327, 109] width 69 height 10
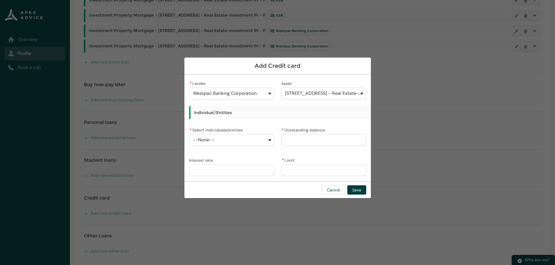
click at [229, 137] on button "--None--" at bounding box center [231, 140] width 85 height 12
click at [220, 166] on span "[PERSON_NAME] Saint Germes" at bounding box center [235, 164] width 69 height 6
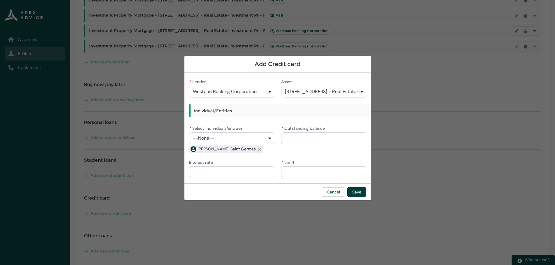
click at [231, 139] on button "--None--" at bounding box center [231, 139] width 85 height 12
click at [227, 151] on span "[PERSON_NAME]" at bounding box center [235, 151] width 69 height 6
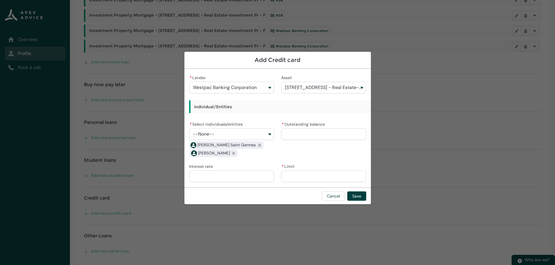
click at [321, 135] on input "* Outstanding balance" at bounding box center [323, 134] width 85 height 12
click at [306, 175] on input "* Limit" at bounding box center [323, 177] width 85 height 12
click at [357, 196] on button "Save" at bounding box center [356, 196] width 19 height 9
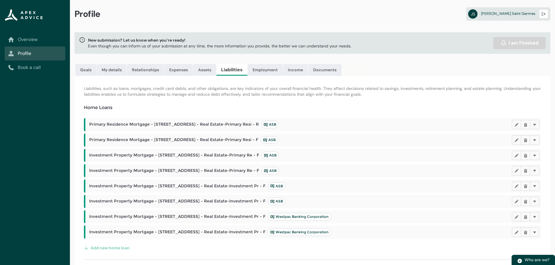
scroll to position [0, 0]
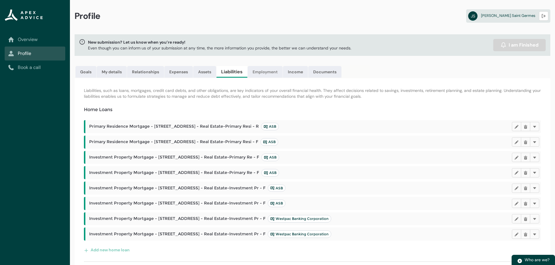
click at [274, 73] on link "Employment" at bounding box center [265, 72] width 35 height 12
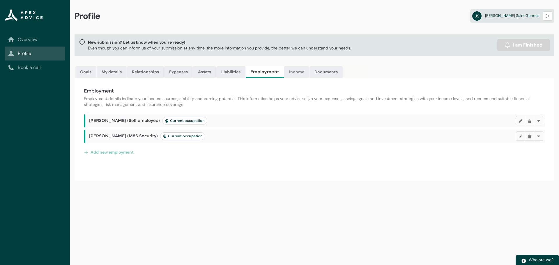
click at [303, 73] on link "Income" at bounding box center [296, 72] width 25 height 12
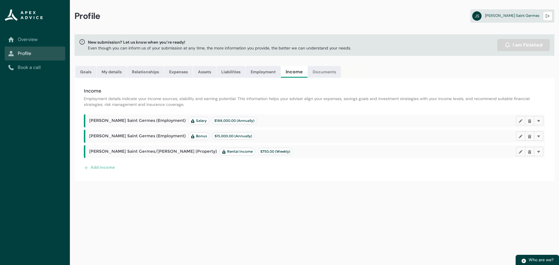
click at [324, 72] on link "Documents" at bounding box center [324, 72] width 33 height 12
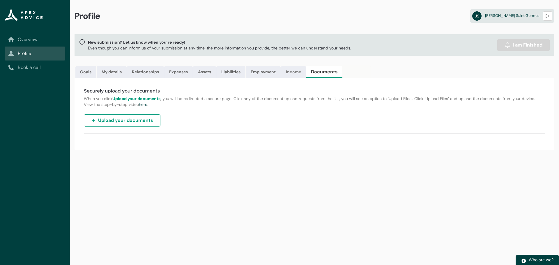
click at [301, 71] on link "Income" at bounding box center [293, 72] width 25 height 12
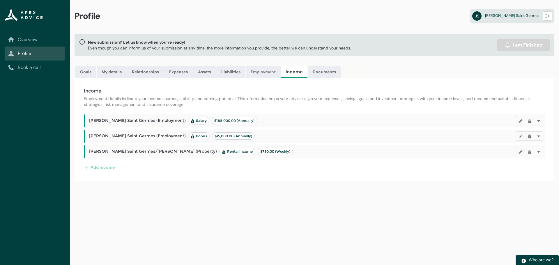
click at [269, 72] on link "Employment" at bounding box center [263, 72] width 35 height 12
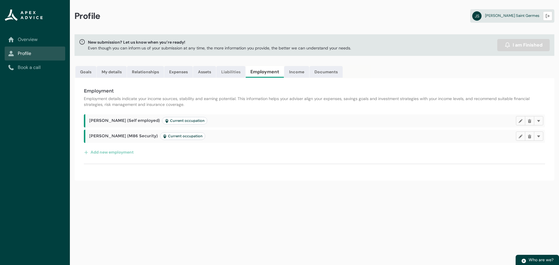
click at [235, 72] on link "Liabilities" at bounding box center [230, 72] width 29 height 12
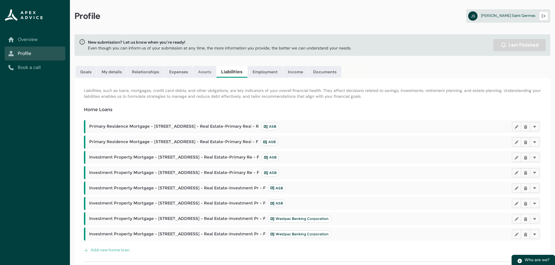
click at [204, 71] on link "Assets" at bounding box center [204, 72] width 23 height 12
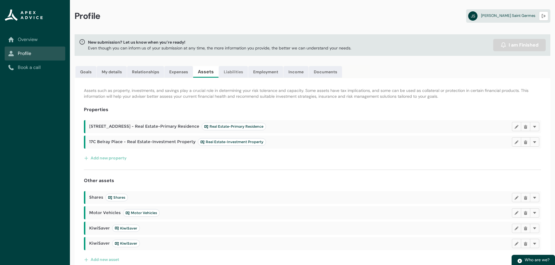
click at [240, 73] on link "Liabilities" at bounding box center [233, 72] width 29 height 12
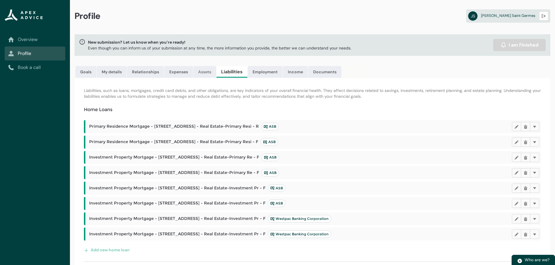
click at [205, 70] on link "Assets" at bounding box center [204, 72] width 23 height 12
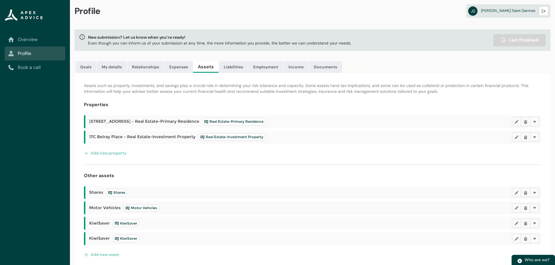
scroll to position [8, 0]
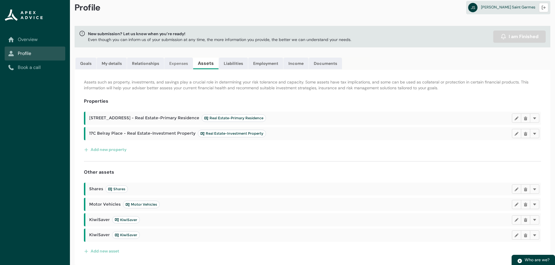
click at [180, 65] on link "Expenses" at bounding box center [178, 64] width 29 height 12
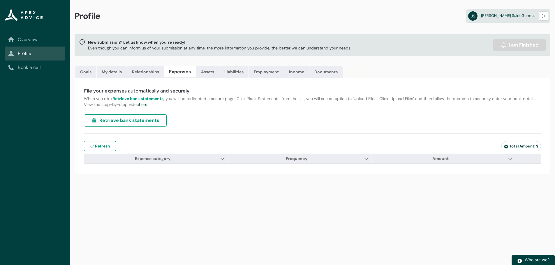
scroll to position [0, 0]
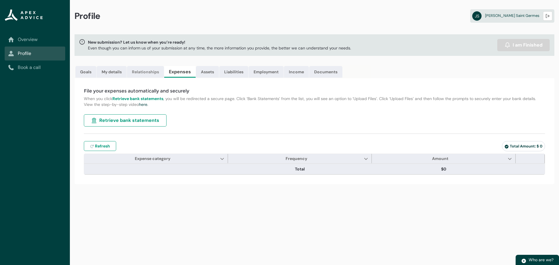
click at [146, 73] on link "Relationships" at bounding box center [145, 72] width 37 height 12
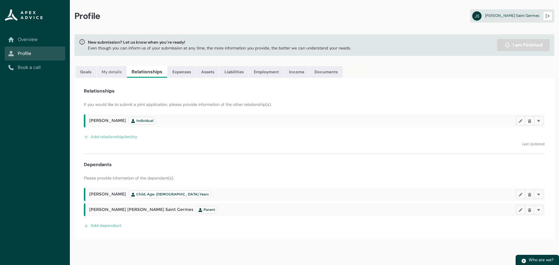
click at [117, 73] on link "My details" at bounding box center [112, 72] width 30 height 12
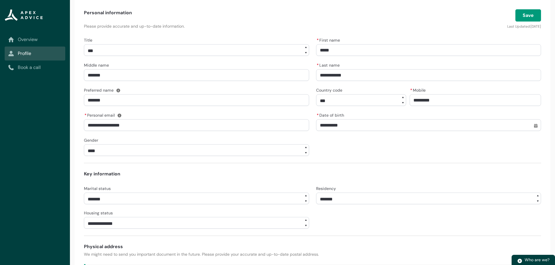
scroll to position [10, 0]
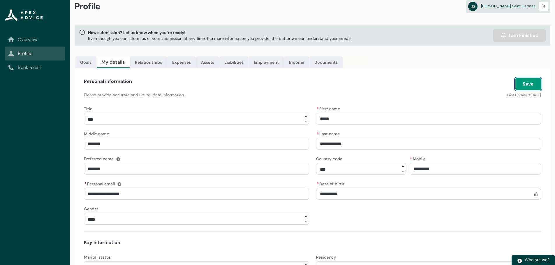
click at [532, 84] on button "Save" at bounding box center [528, 84] width 26 height 12
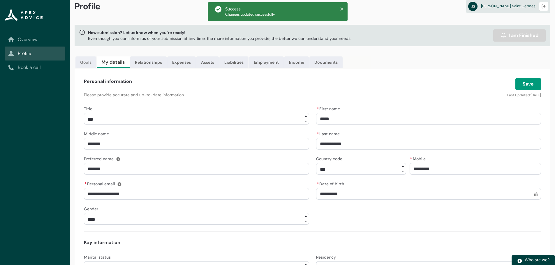
click at [86, 60] on link "Goals" at bounding box center [85, 63] width 21 height 12
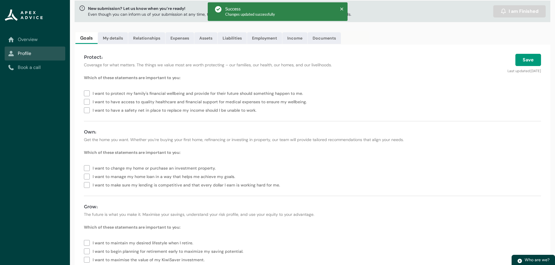
scroll to position [56, 0]
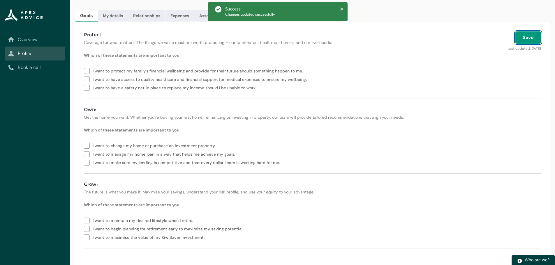
click at [532, 37] on button "Save" at bounding box center [528, 37] width 26 height 12
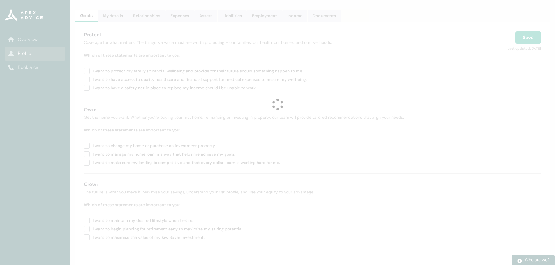
scroll to position [0, 0]
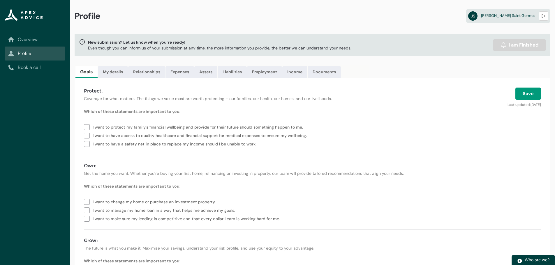
click at [24, 40] on link "Overview" at bounding box center [35, 39] width 54 height 7
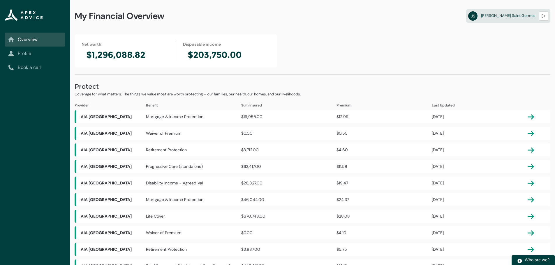
click at [29, 51] on link "Profile" at bounding box center [35, 53] width 54 height 7
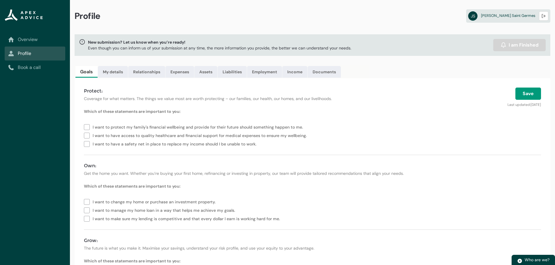
click at [87, 127] on label "I want to protect my family's financial wellbeing and provide for their future …" at bounding box center [194, 127] width 221 height 8
click at [522, 93] on button "Save" at bounding box center [528, 94] width 26 height 12
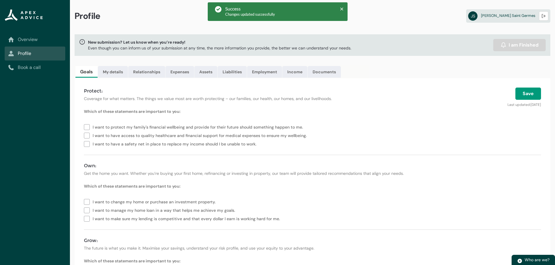
click at [87, 126] on label "I want to protect my family's financial wellbeing and provide for their future …" at bounding box center [194, 127] width 221 height 8
click at [532, 96] on button "Save" at bounding box center [528, 94] width 26 height 12
